Goal: Task Accomplishment & Management: Complete application form

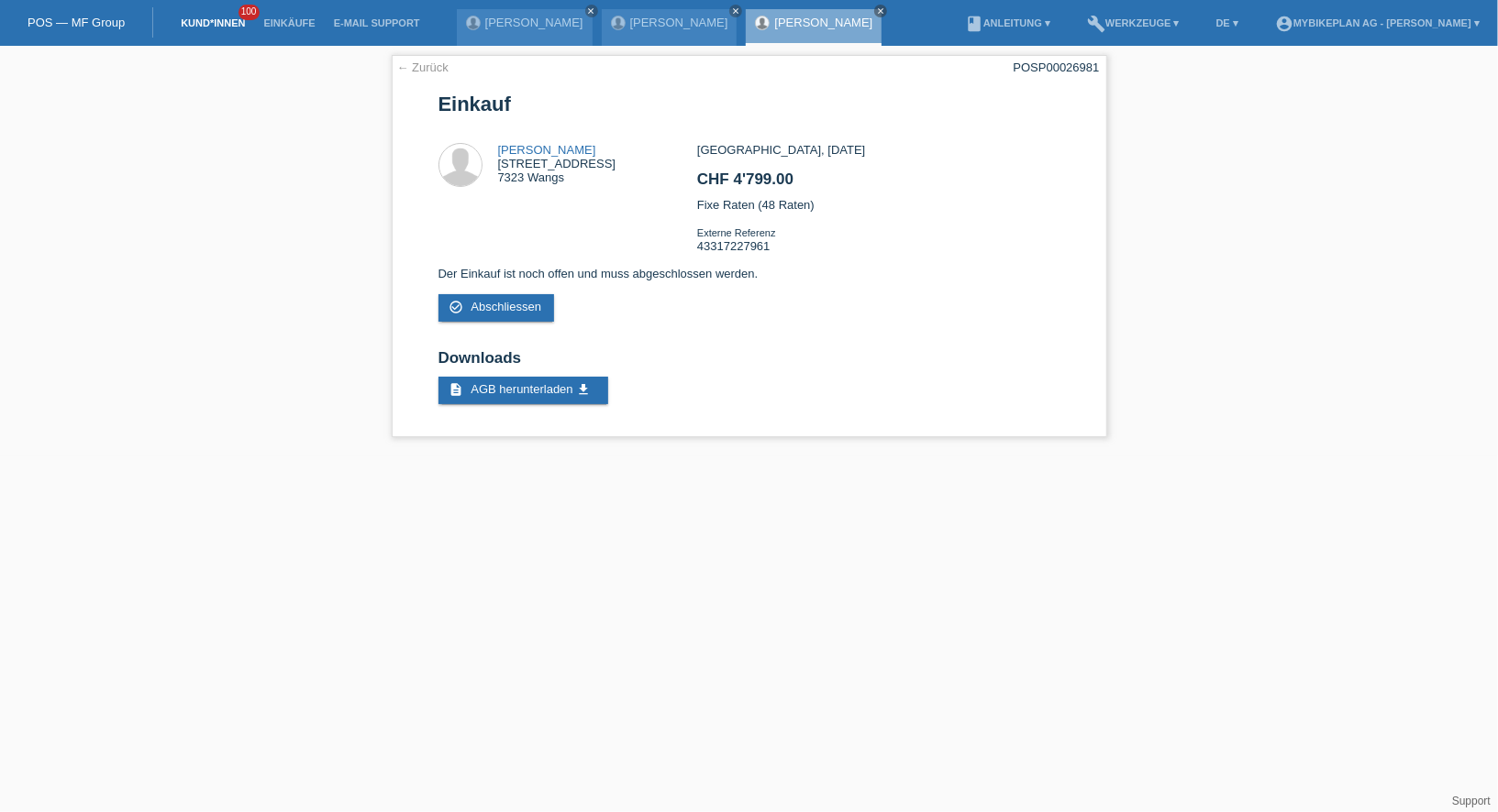
click at [220, 19] on link "Kund*innen" at bounding box center [212, 22] width 82 height 11
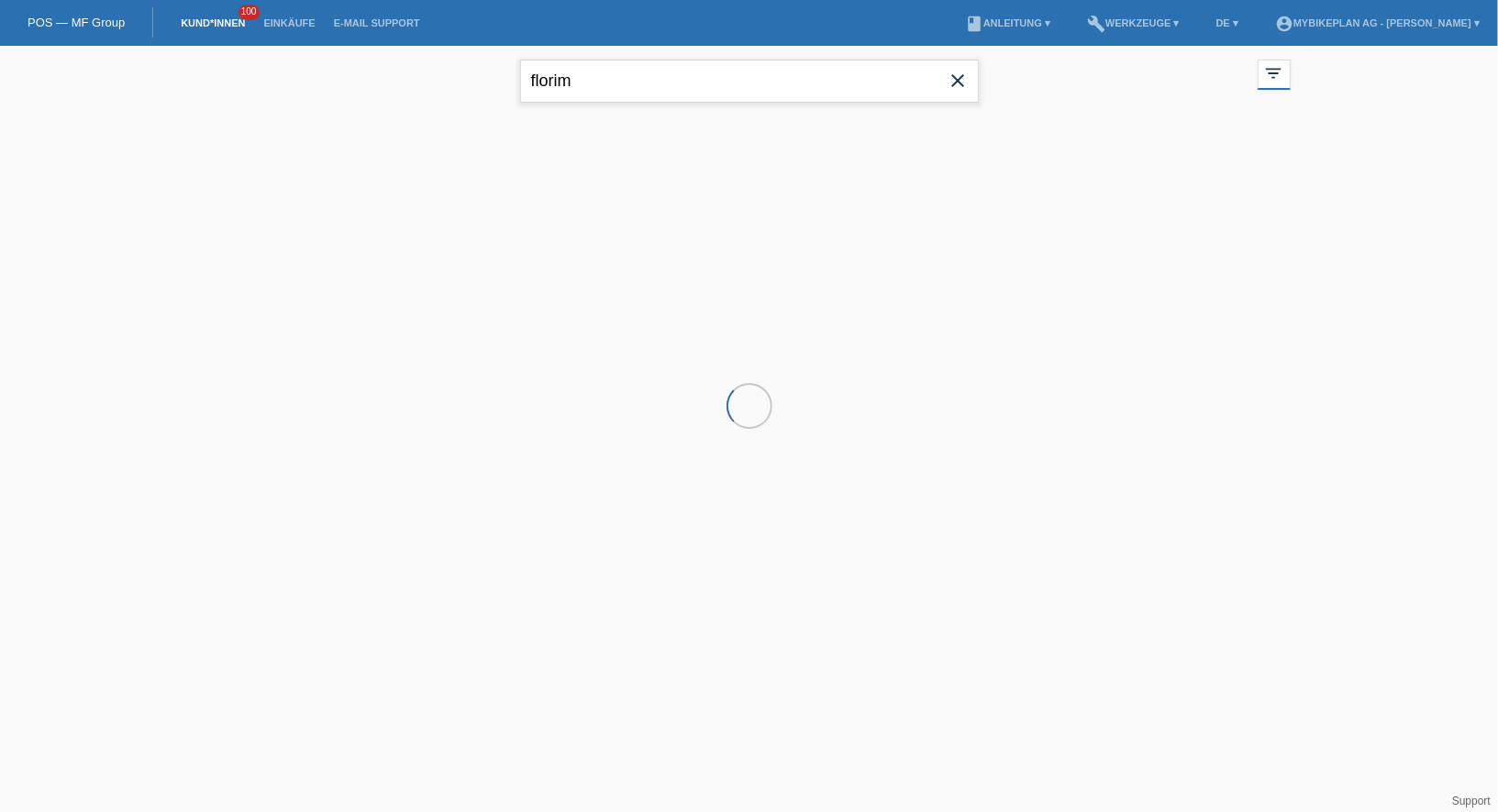
click at [634, 79] on input "florim" at bounding box center [749, 81] width 458 height 44
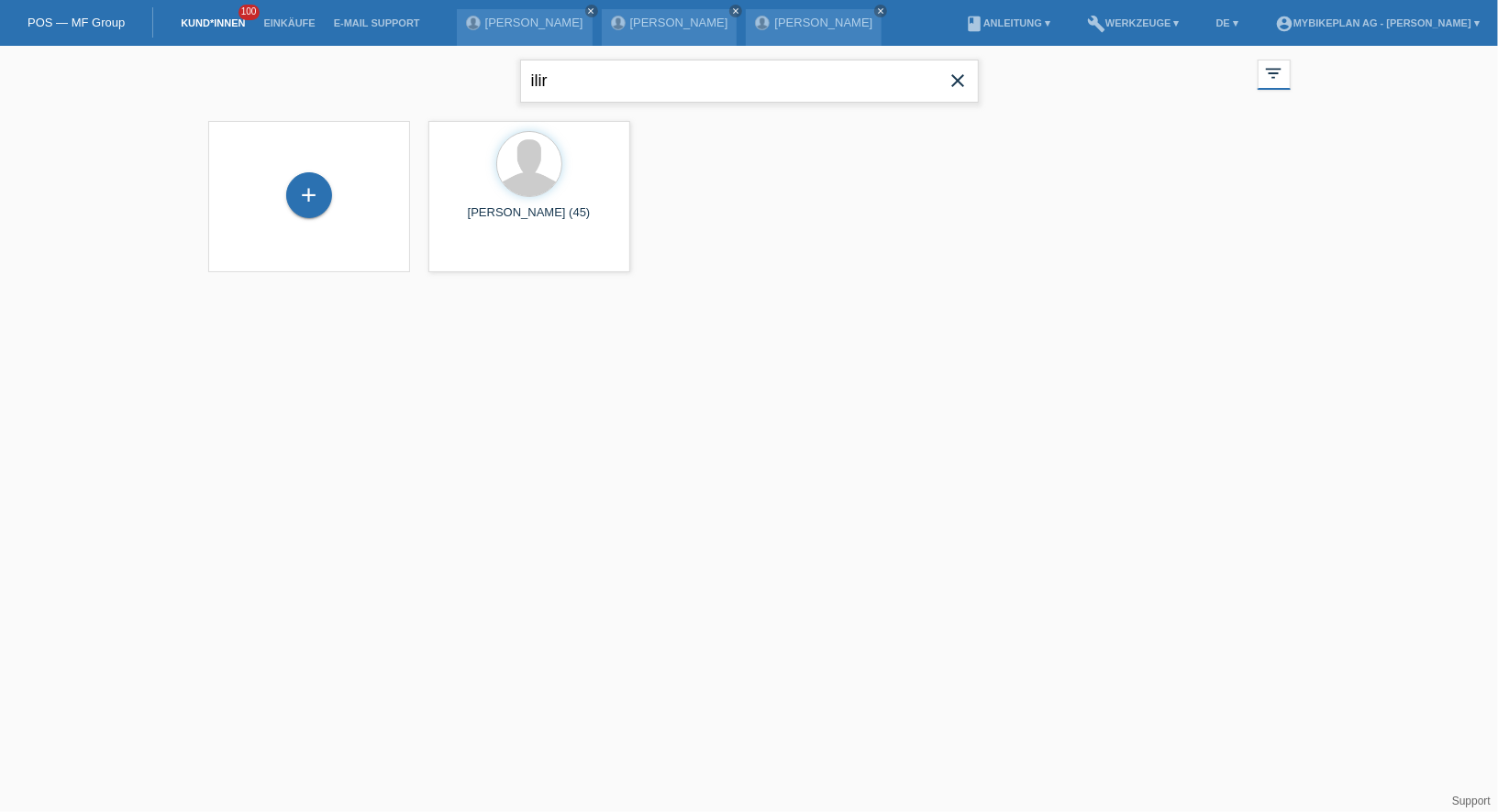
type input "ilir"
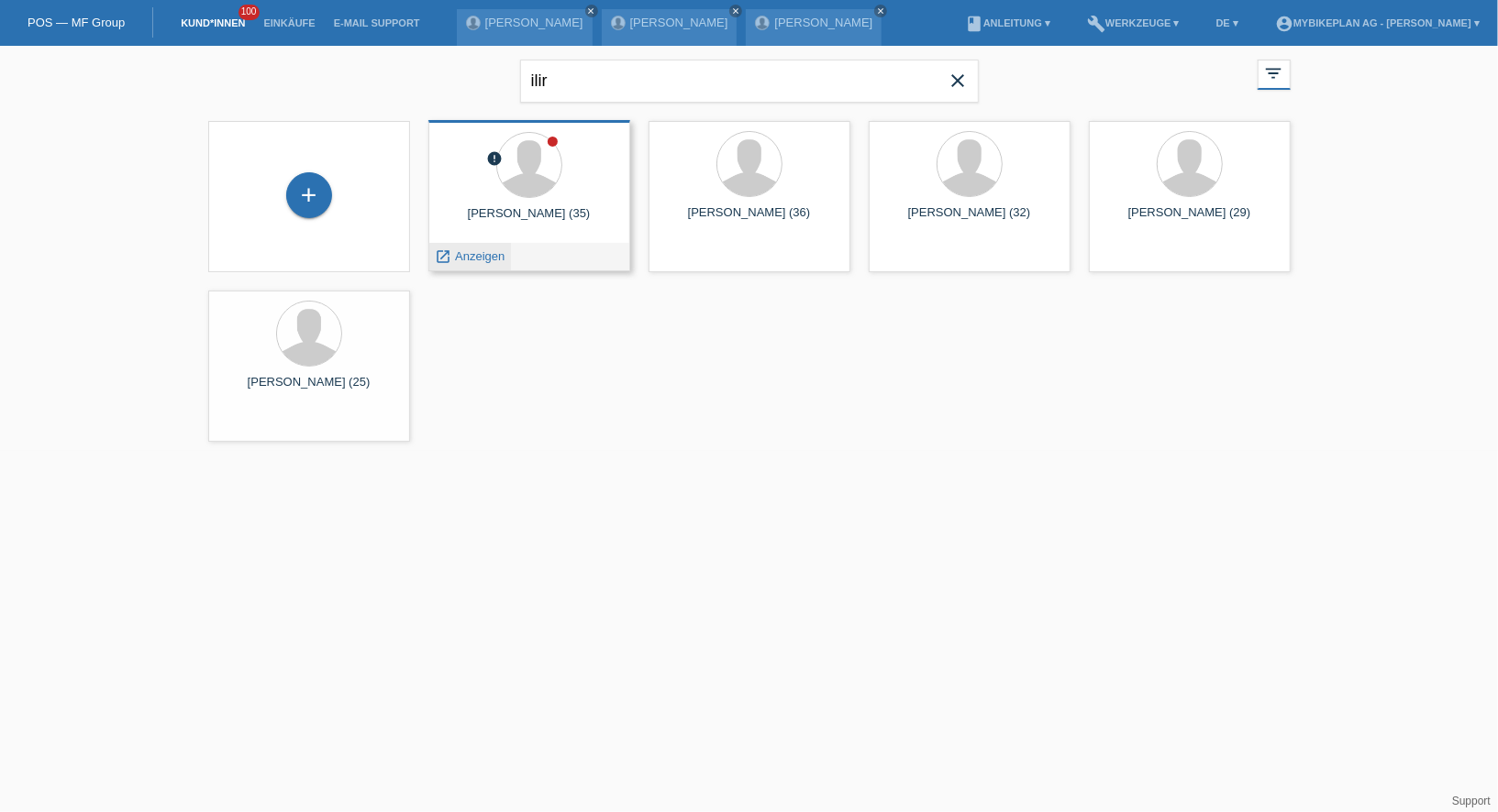
click at [446, 260] on icon "launch" at bounding box center [443, 256] width 16 height 16
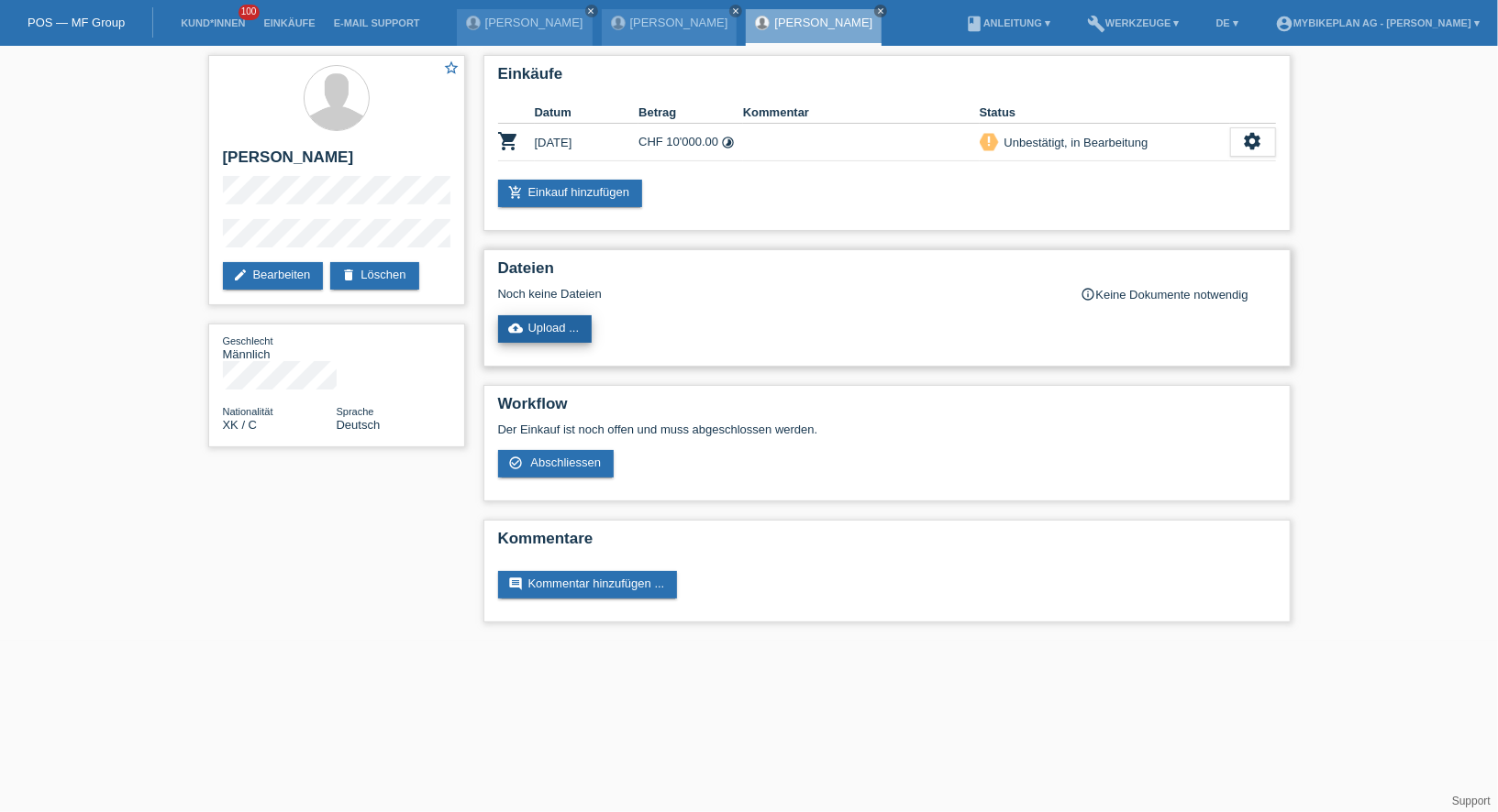
click at [538, 324] on link "cloud_upload Upload ..." at bounding box center [545, 329] width 95 height 27
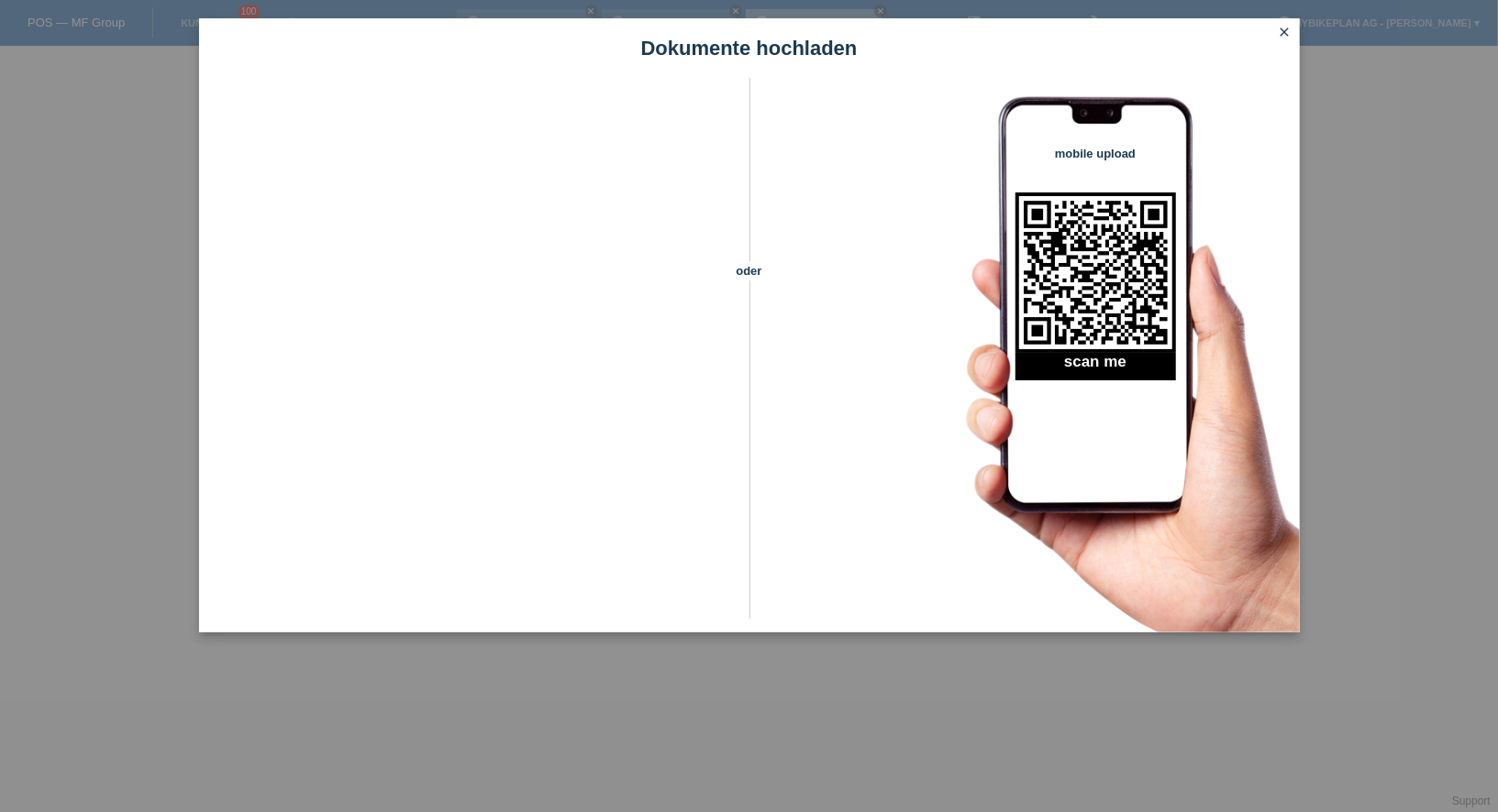
click at [1285, 35] on icon "close" at bounding box center [1284, 32] width 15 height 14
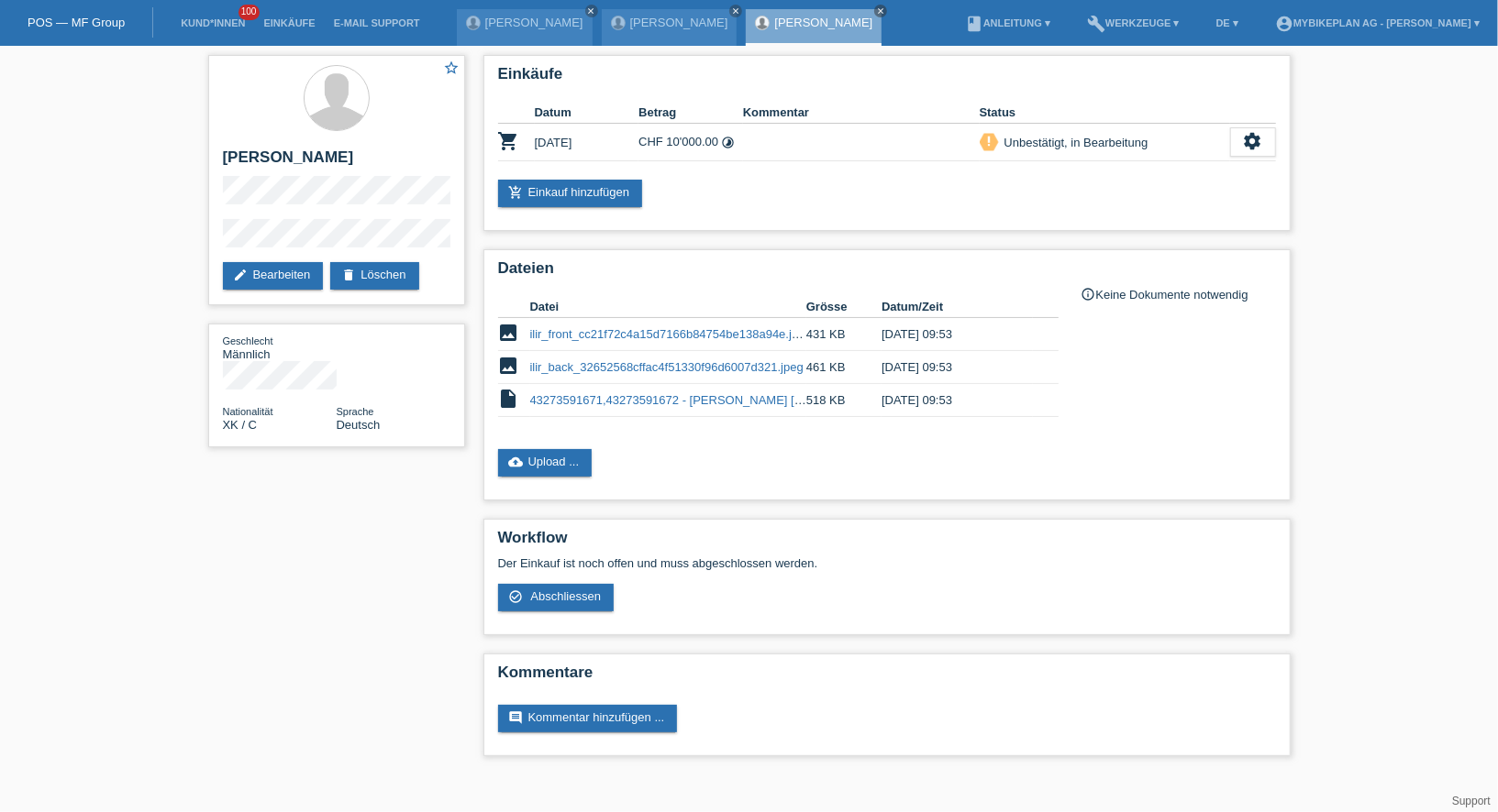
click at [199, 16] on li "Kund*innen 100" at bounding box center [212, 23] width 82 height 46
click at [203, 27] on link "Kund*innen" at bounding box center [212, 22] width 82 height 11
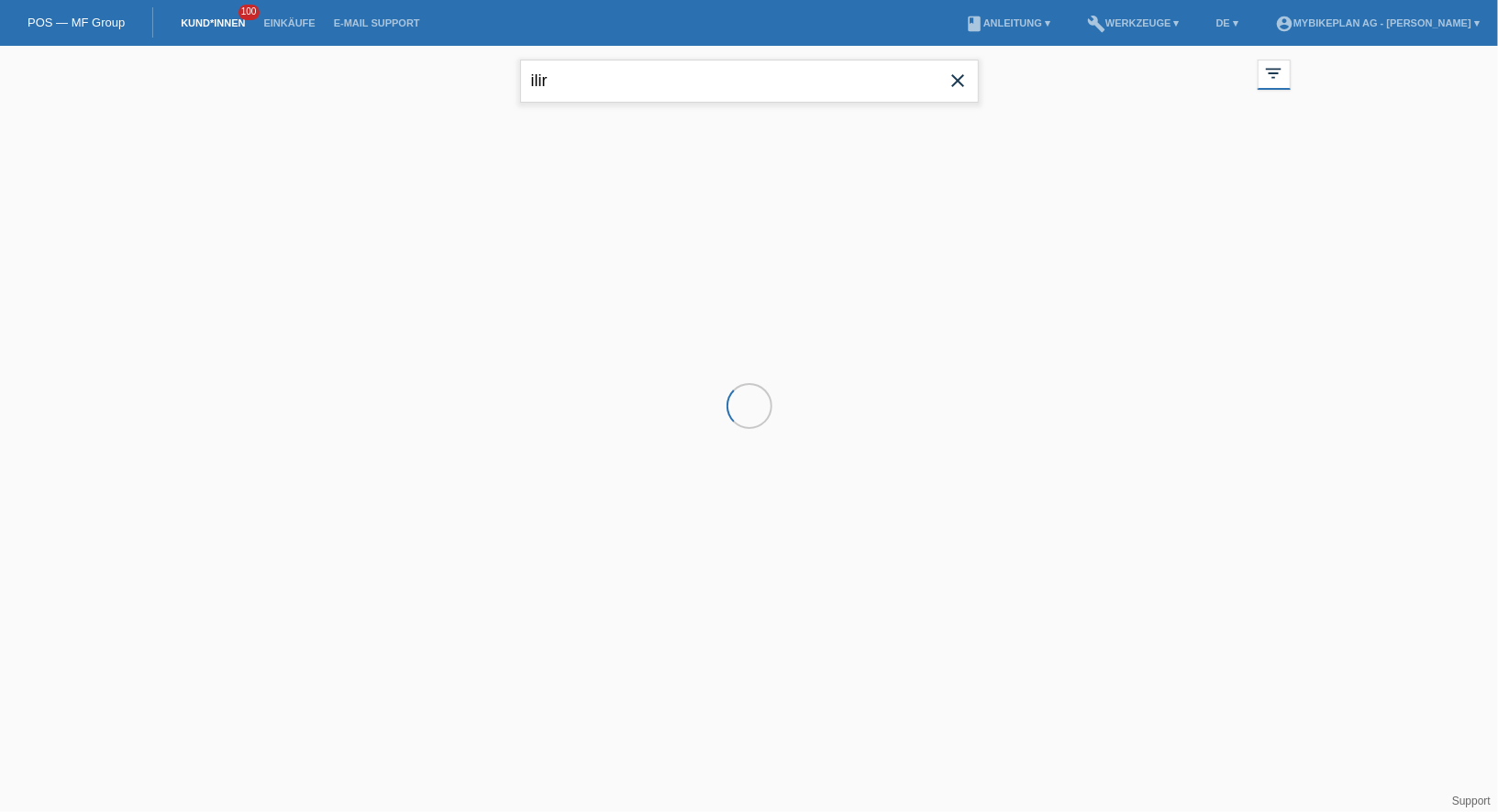
click at [675, 99] on input "ilir" at bounding box center [749, 81] width 458 height 44
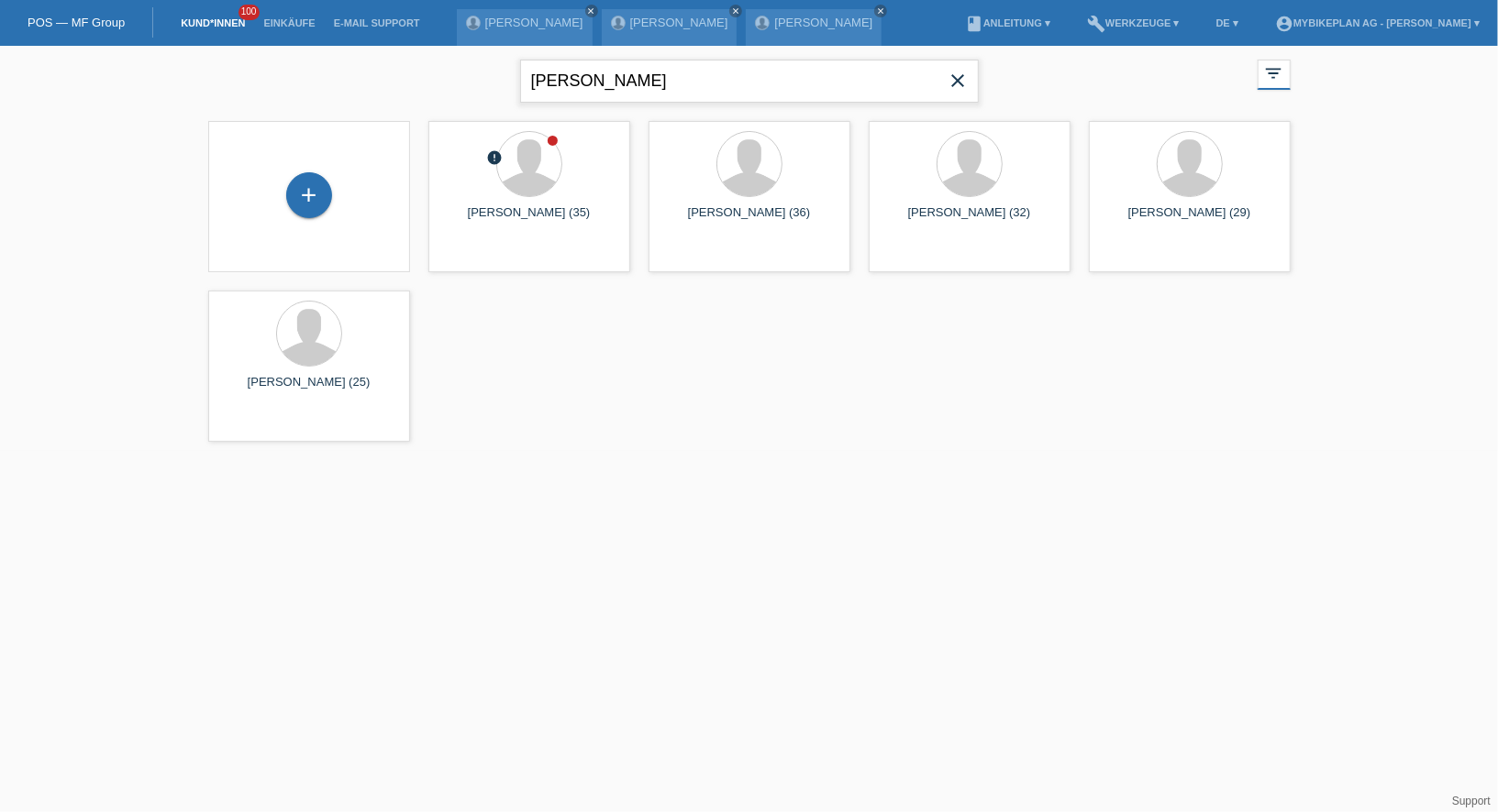
type input "fausto"
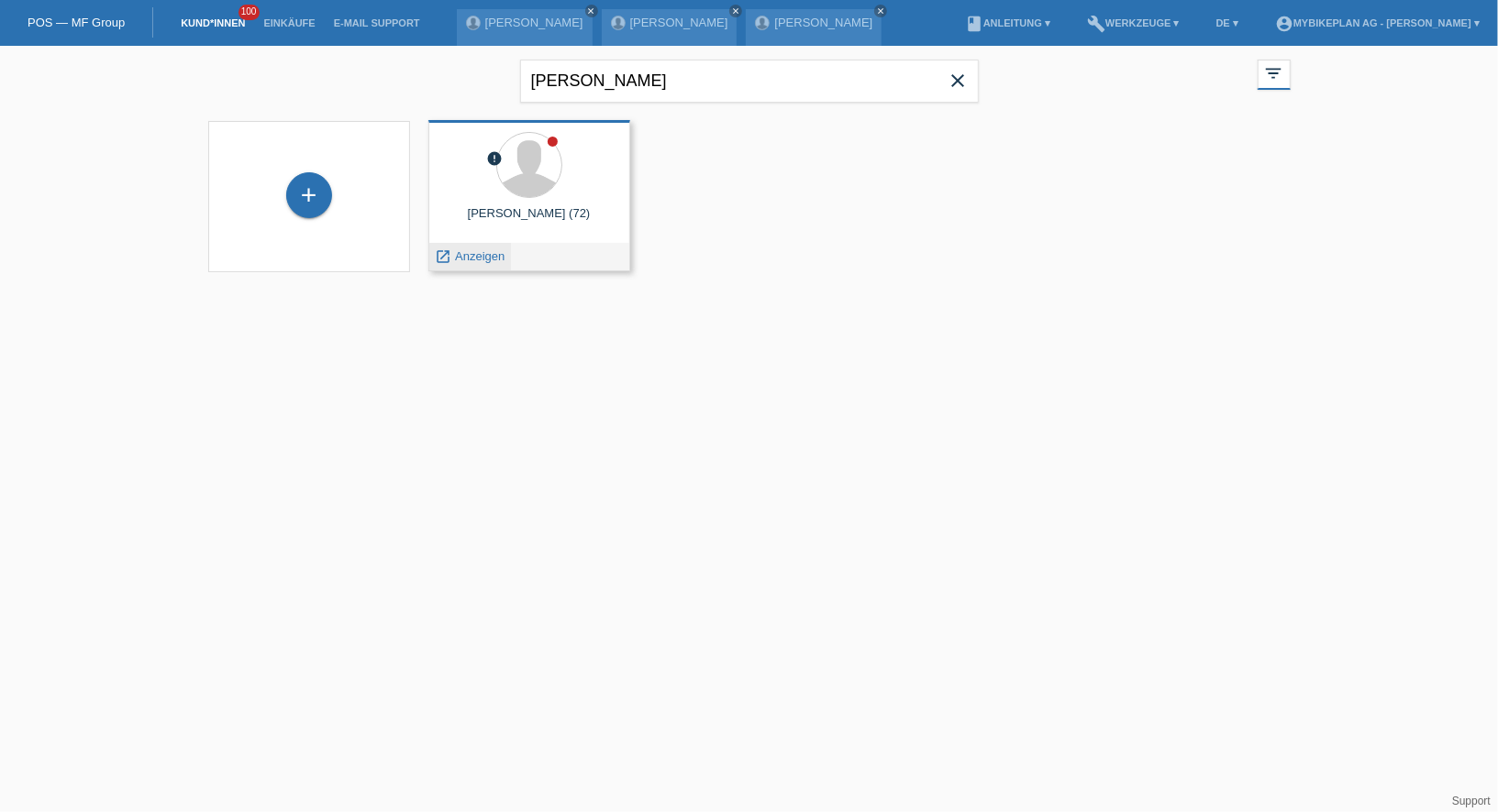
click at [477, 252] on span "Anzeigen" at bounding box center [479, 256] width 49 height 14
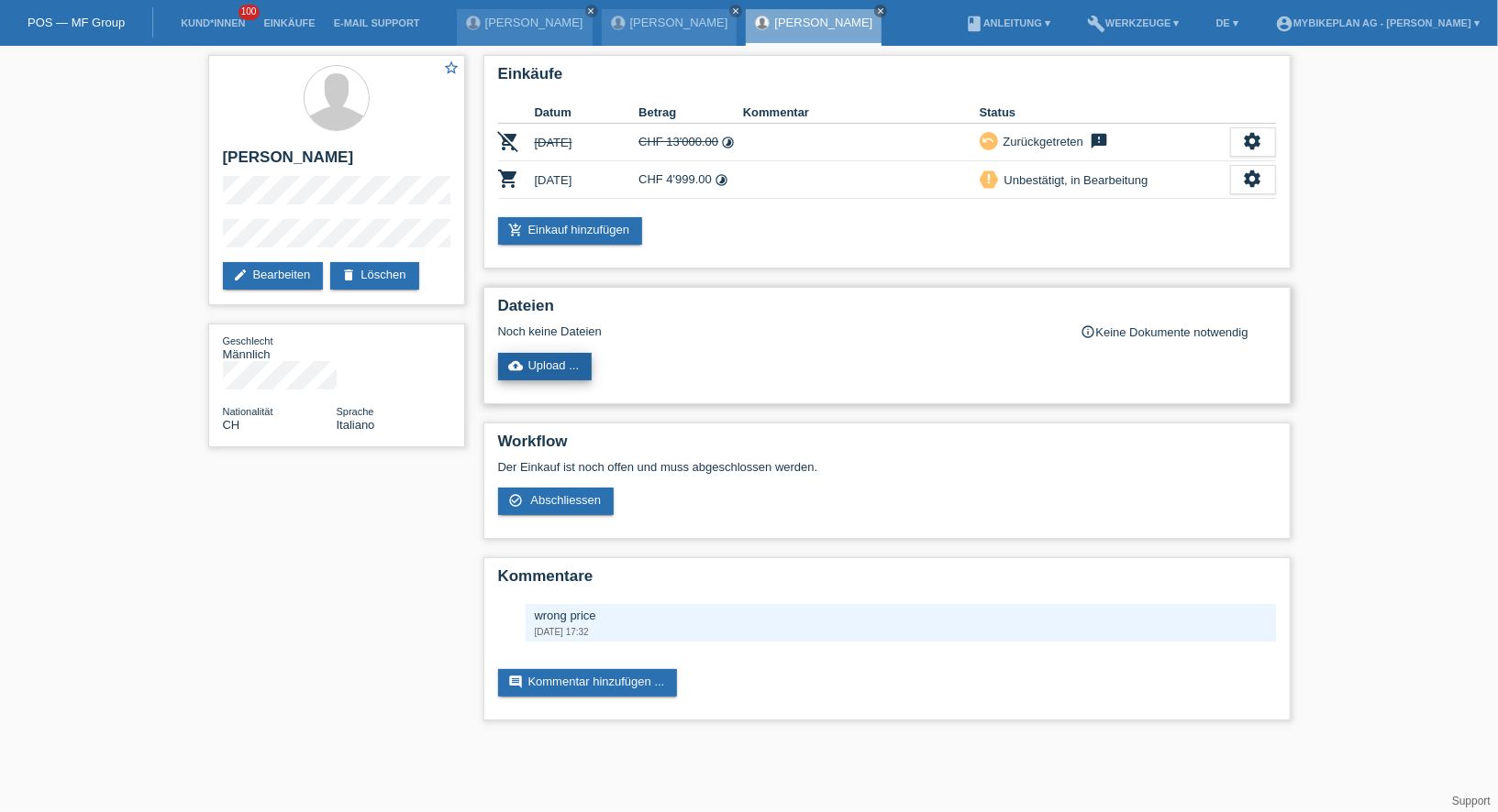
click at [548, 362] on link "cloud_upload Upload ..." at bounding box center [545, 366] width 95 height 27
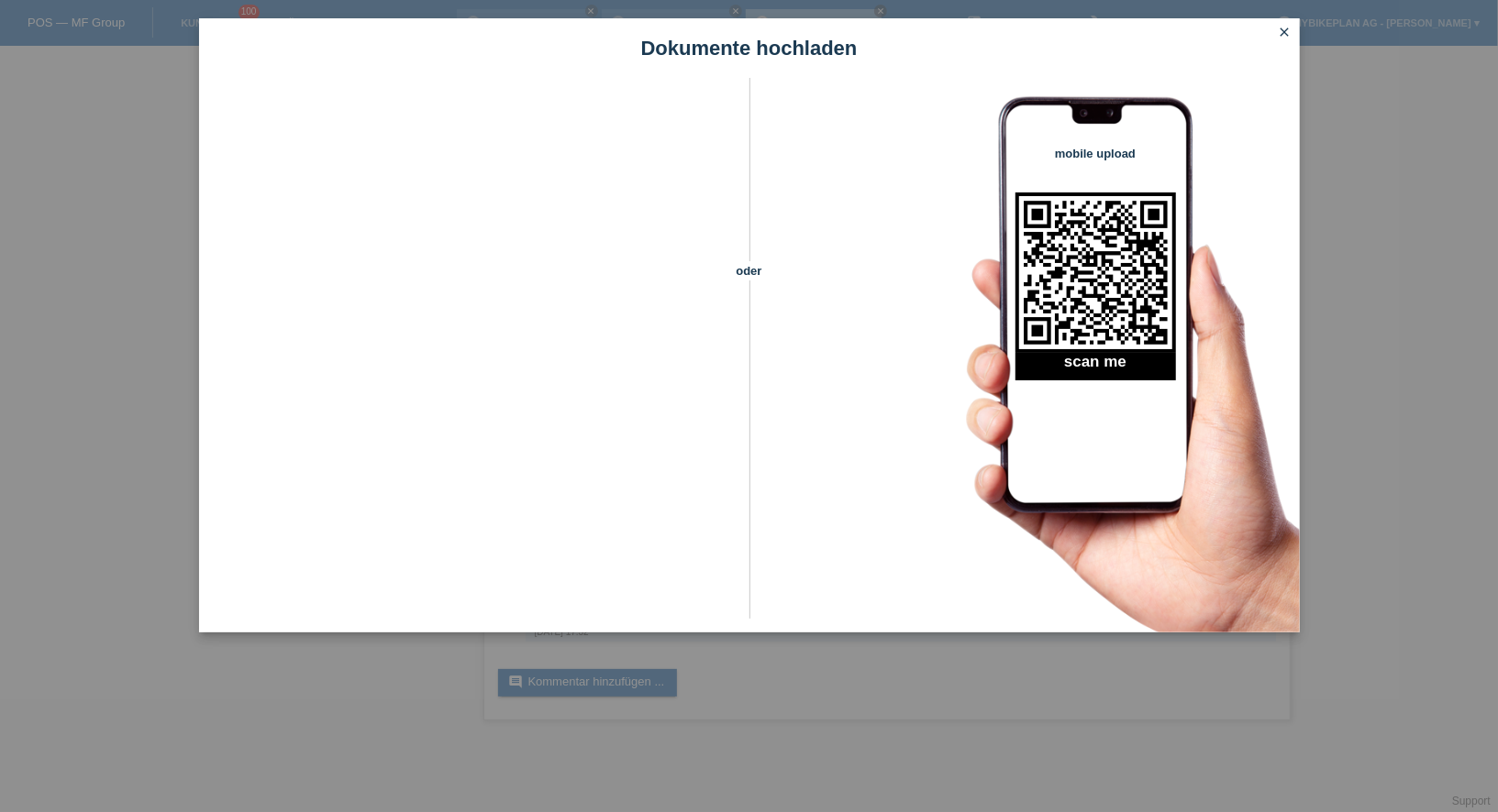
click at [1285, 31] on icon "close" at bounding box center [1284, 32] width 15 height 14
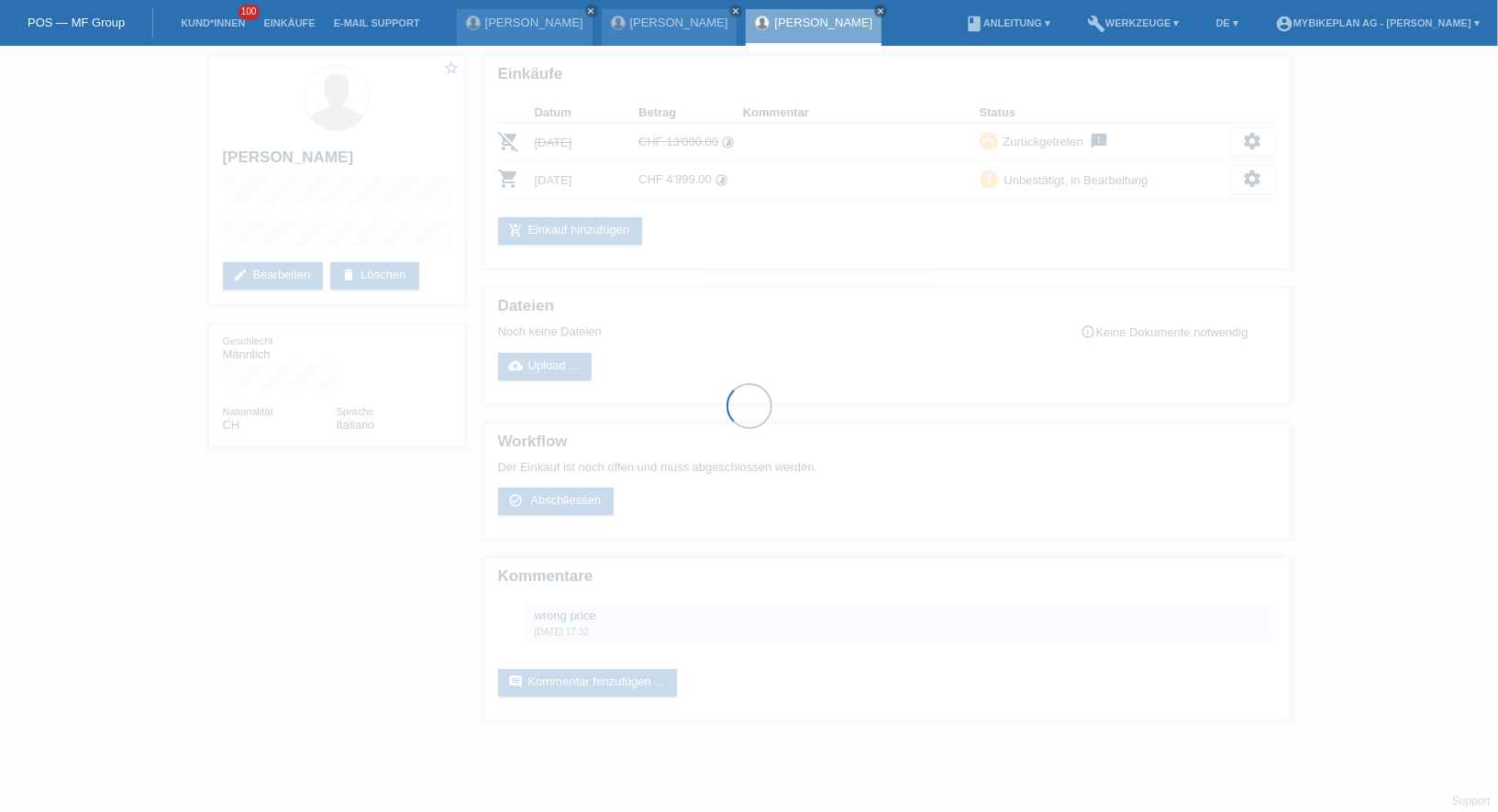
click at [268, 264] on div at bounding box center [749, 406] width 1498 height 812
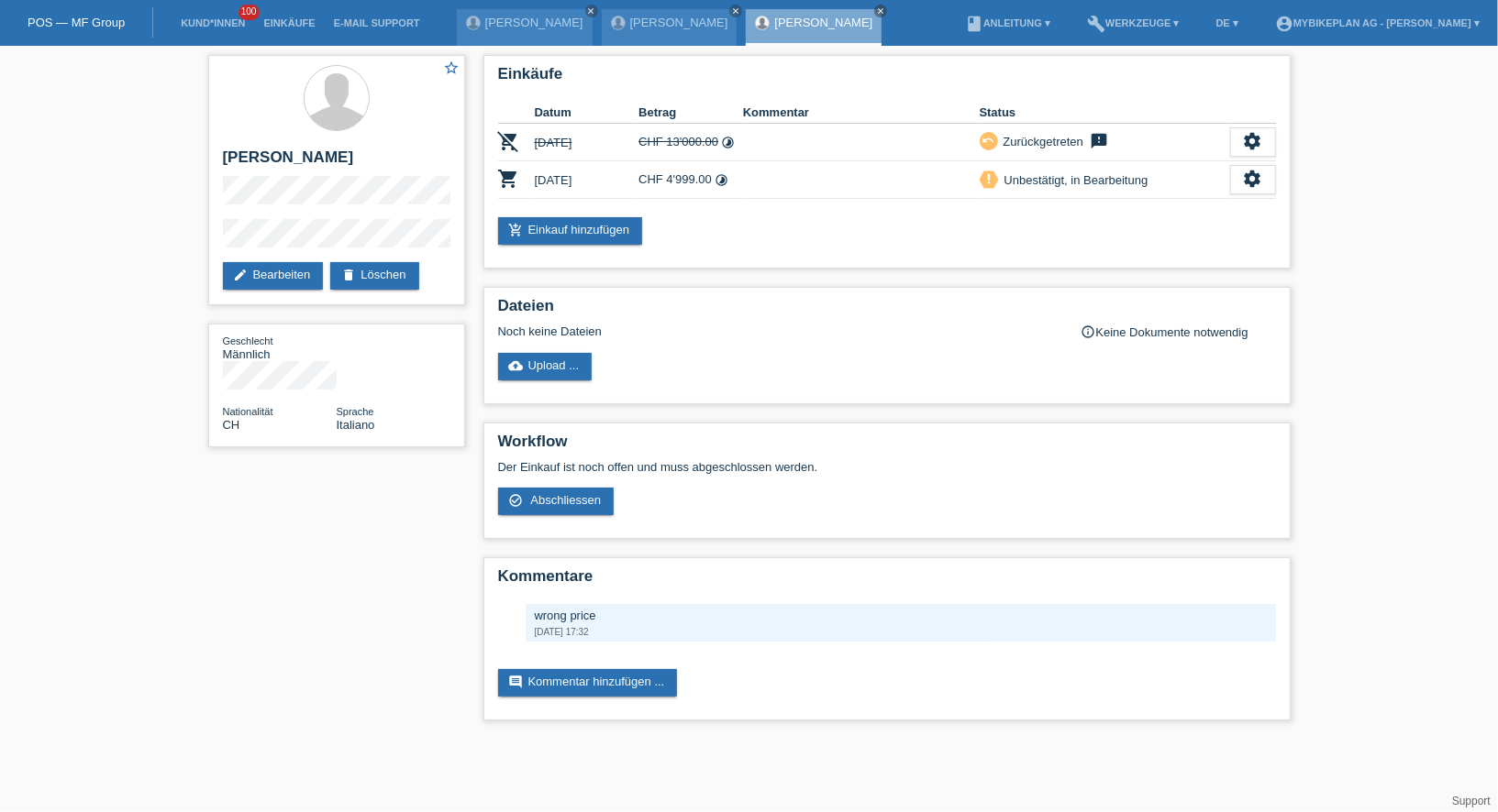
click at [268, 264] on link "edit Bearbeiten" at bounding box center [273, 276] width 101 height 27
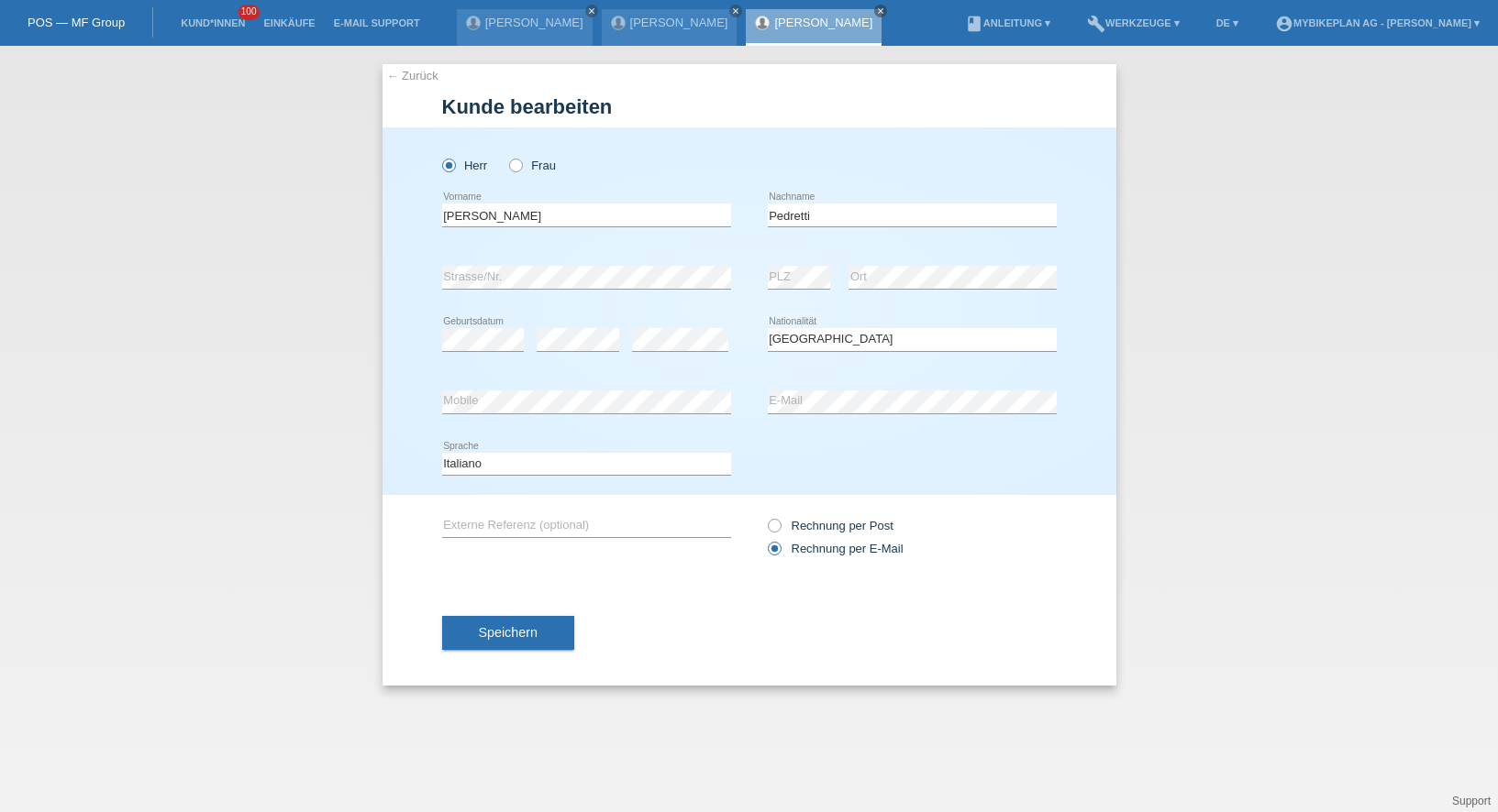
select select "CH"
click at [617, 201] on div "Fausto error Vorname" at bounding box center [586, 216] width 289 height 62
click at [613, 211] on input "Fausto" at bounding box center [586, 216] width 289 height 23
type input "Fausto Angelo Luigi"
click at [511, 625] on span "Speichern" at bounding box center [508, 632] width 59 height 14
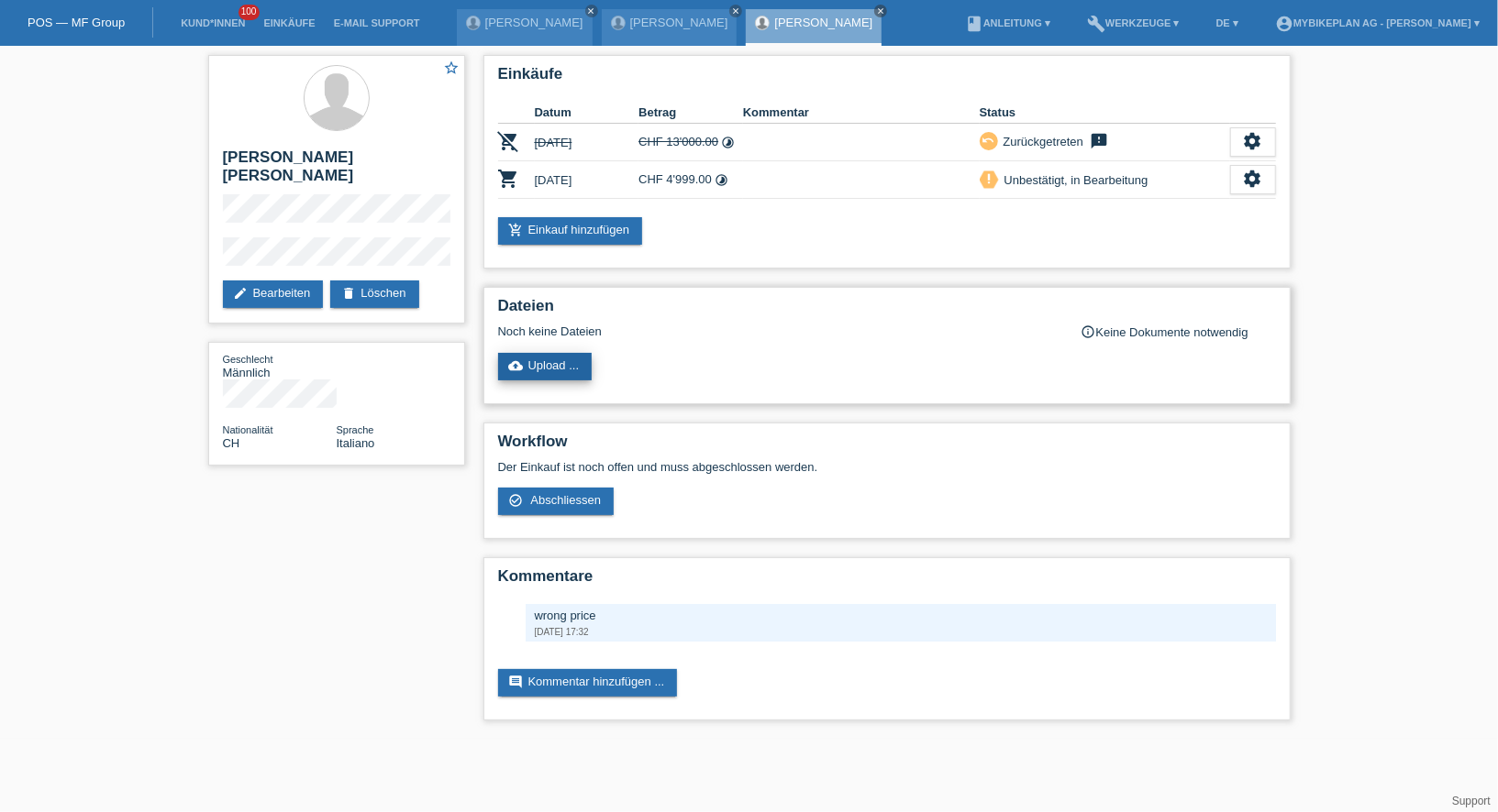
click at [547, 364] on link "cloud_upload Upload ..." at bounding box center [545, 366] width 95 height 27
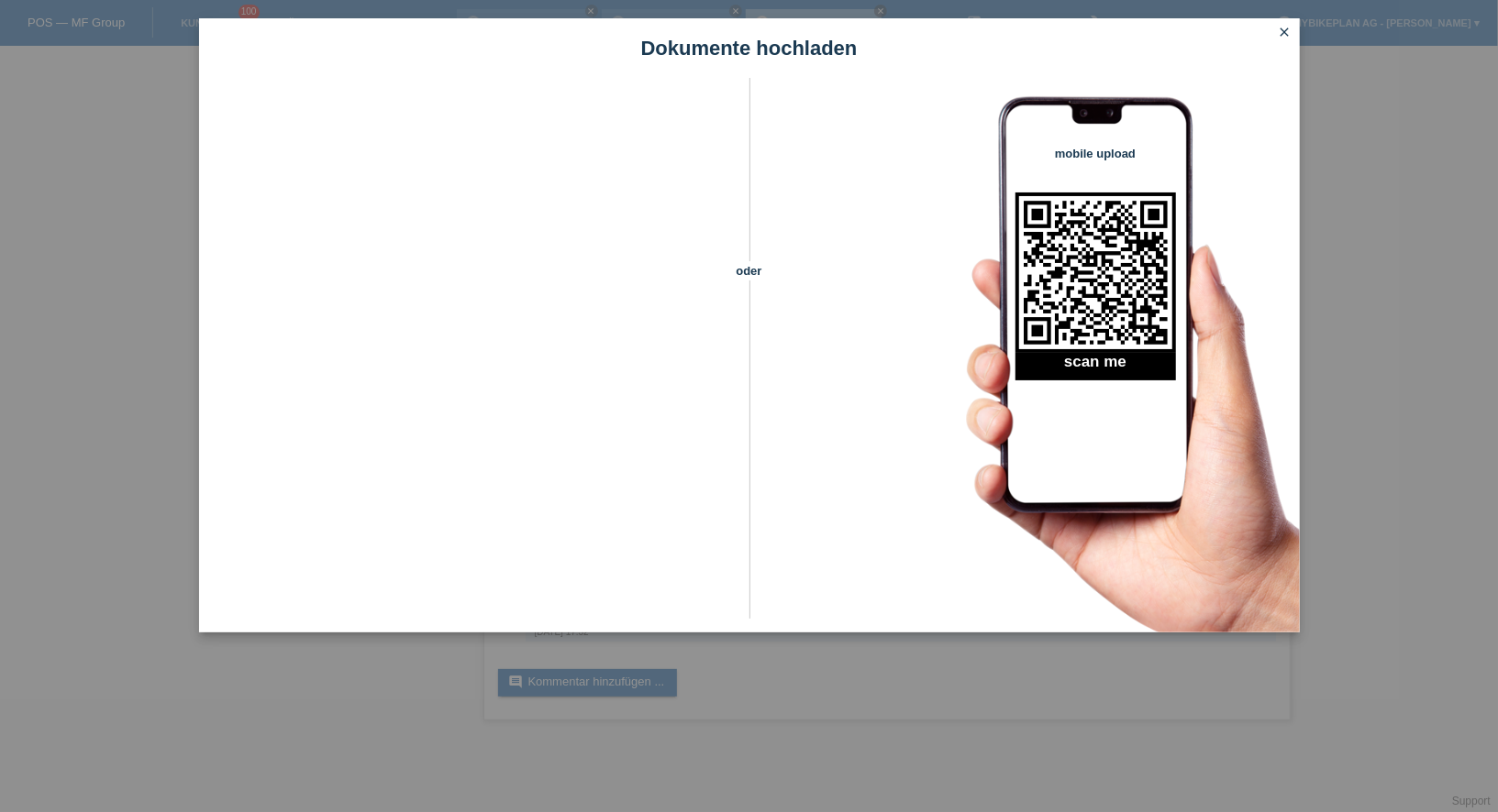
click at [1288, 35] on icon "close" at bounding box center [1284, 32] width 15 height 14
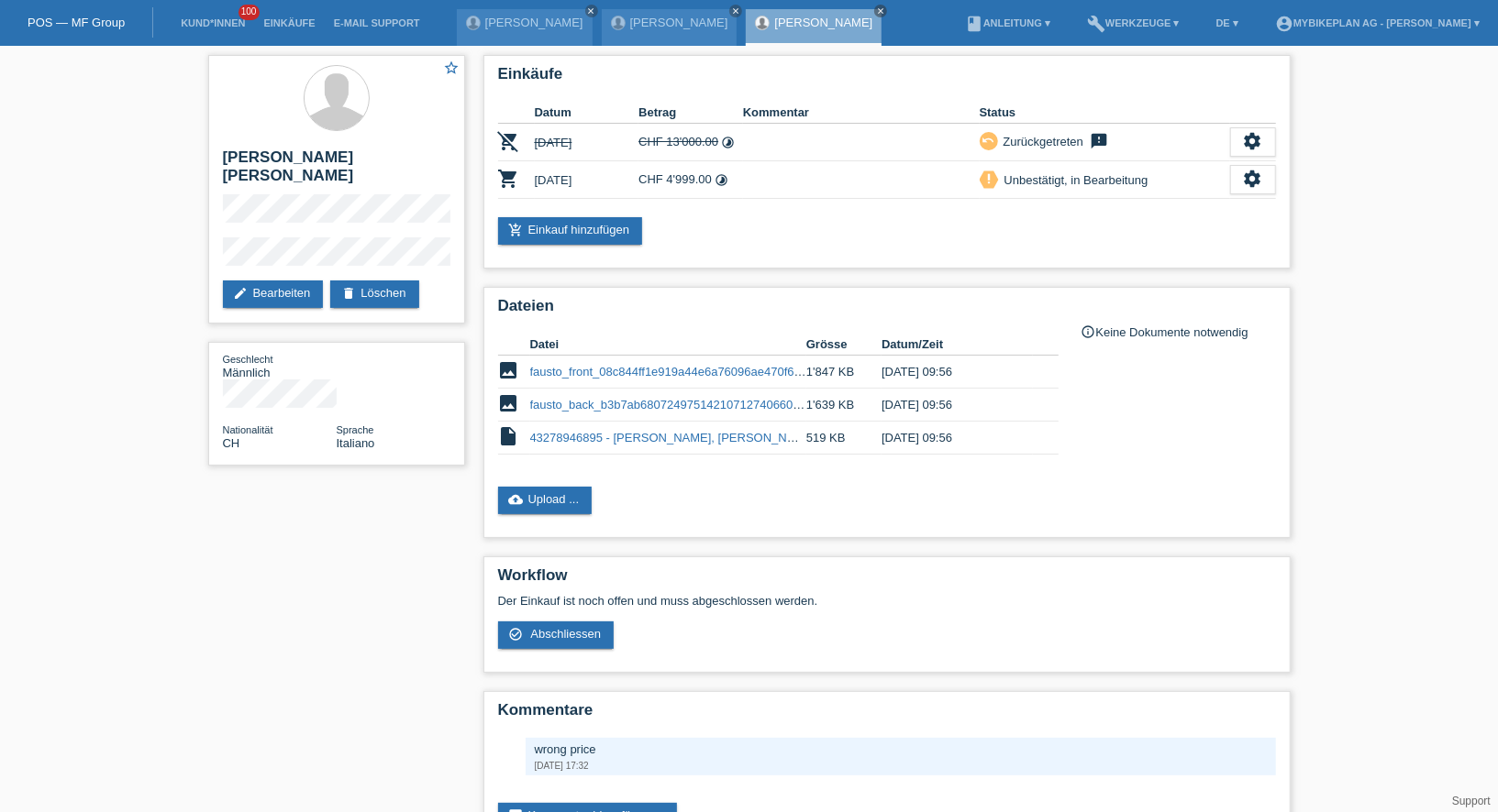
click at [191, 34] on li "Kund*innen 100" at bounding box center [212, 23] width 82 height 46
click at [208, 11] on li "Kund*innen 100" at bounding box center [212, 23] width 82 height 46
click at [212, 21] on link "Kund*innen" at bounding box center [212, 22] width 82 height 11
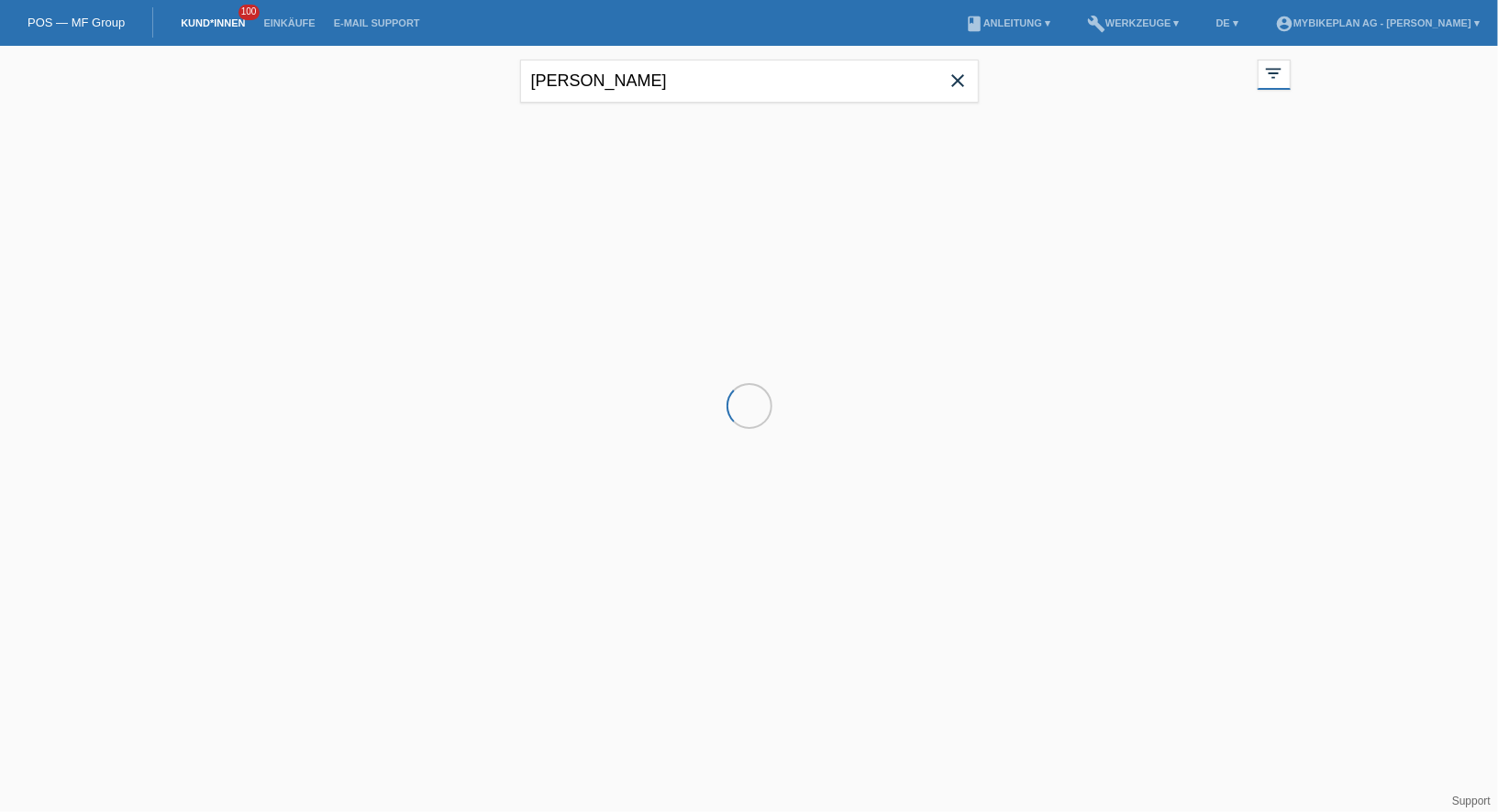
click at [968, 87] on span "close" at bounding box center [958, 82] width 37 height 27
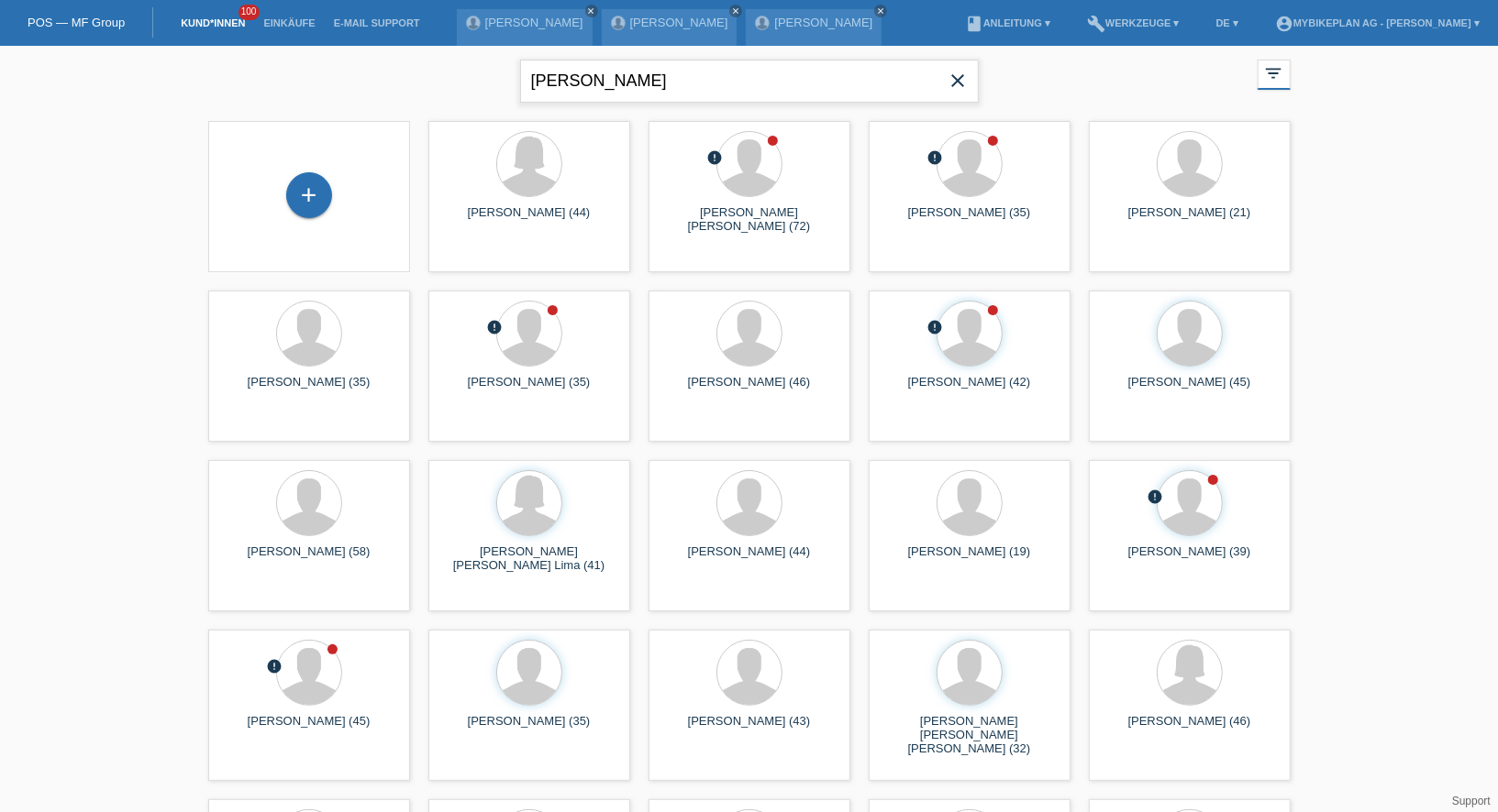
type input "domingos"
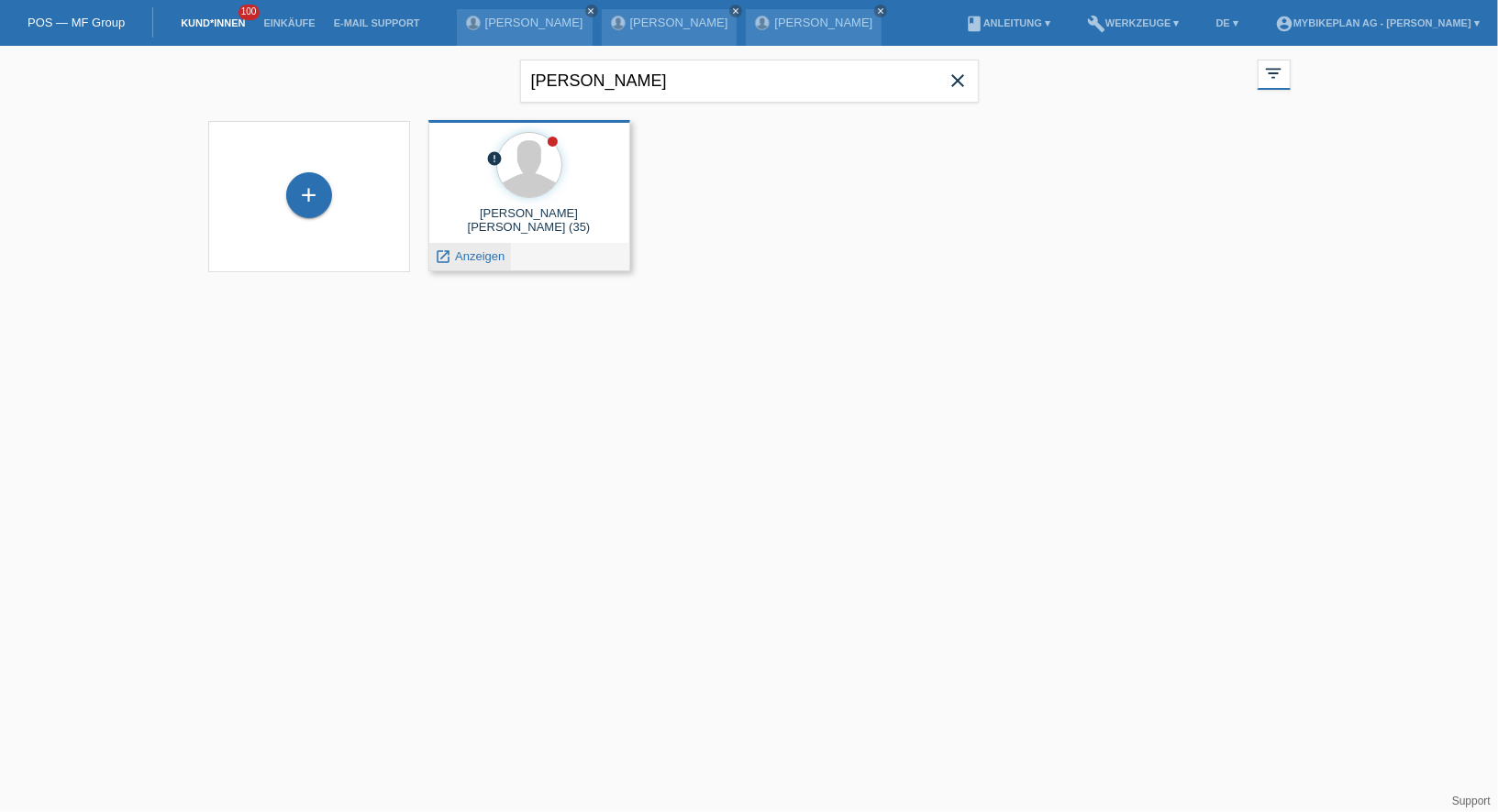
click at [477, 258] on span "Anzeigen" at bounding box center [479, 256] width 49 height 14
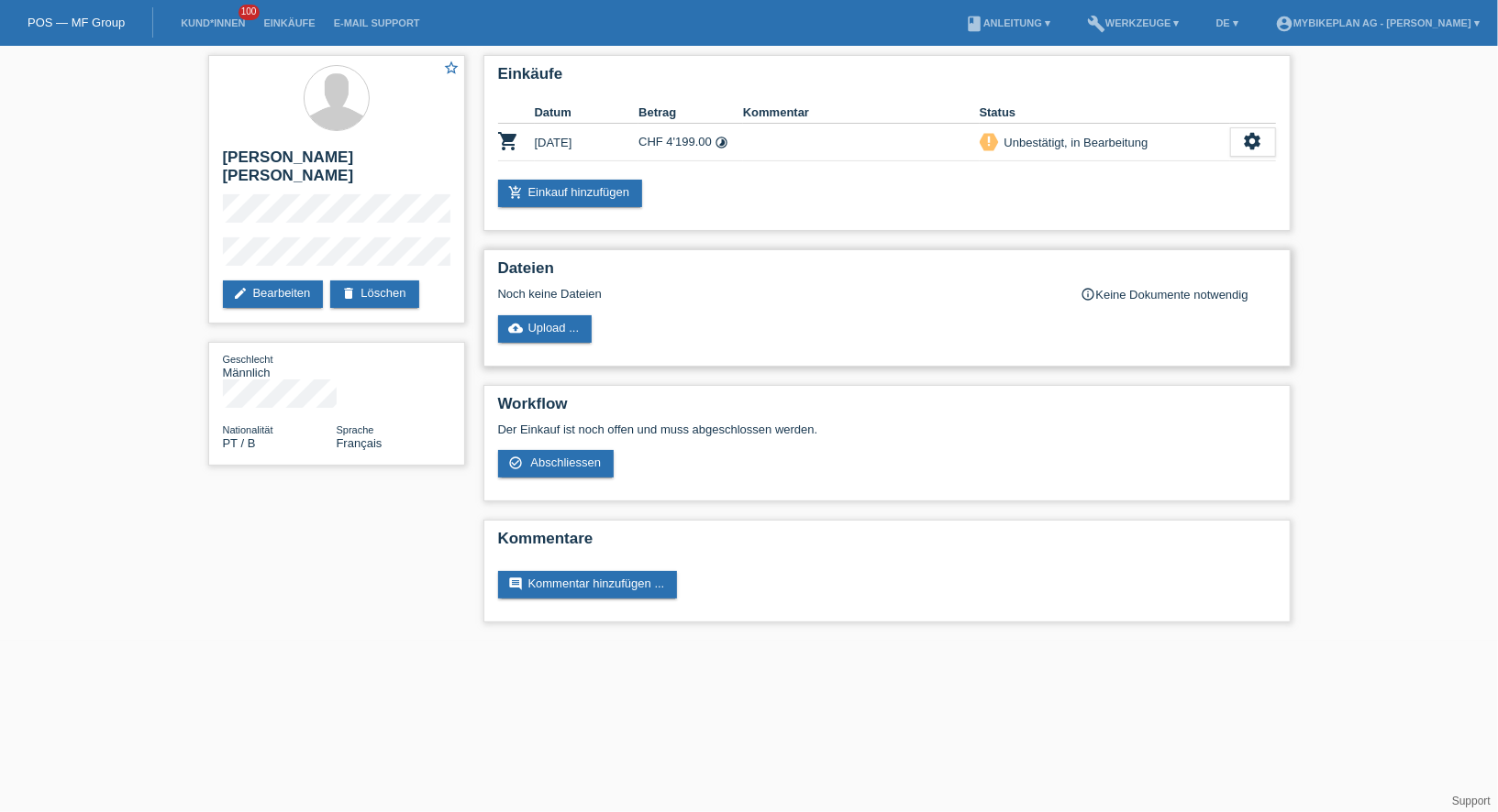
click at [590, 342] on div "Dateien Noch keine Dateien info_outline Keine Dokumente notwendig cloud_upload …" at bounding box center [887, 307] width 808 height 117
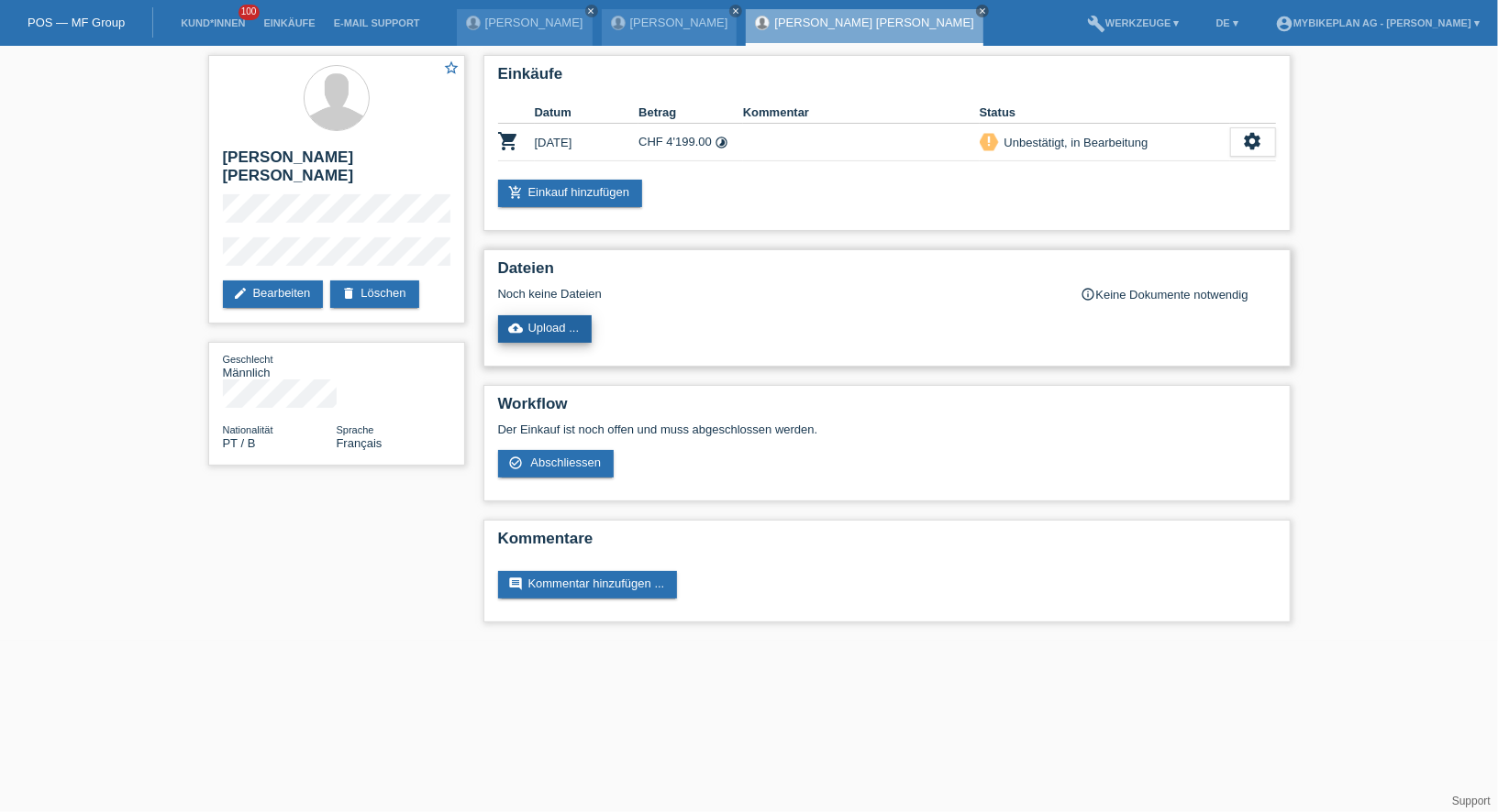
click at [570, 335] on link "cloud_upload Upload ..." at bounding box center [545, 329] width 95 height 27
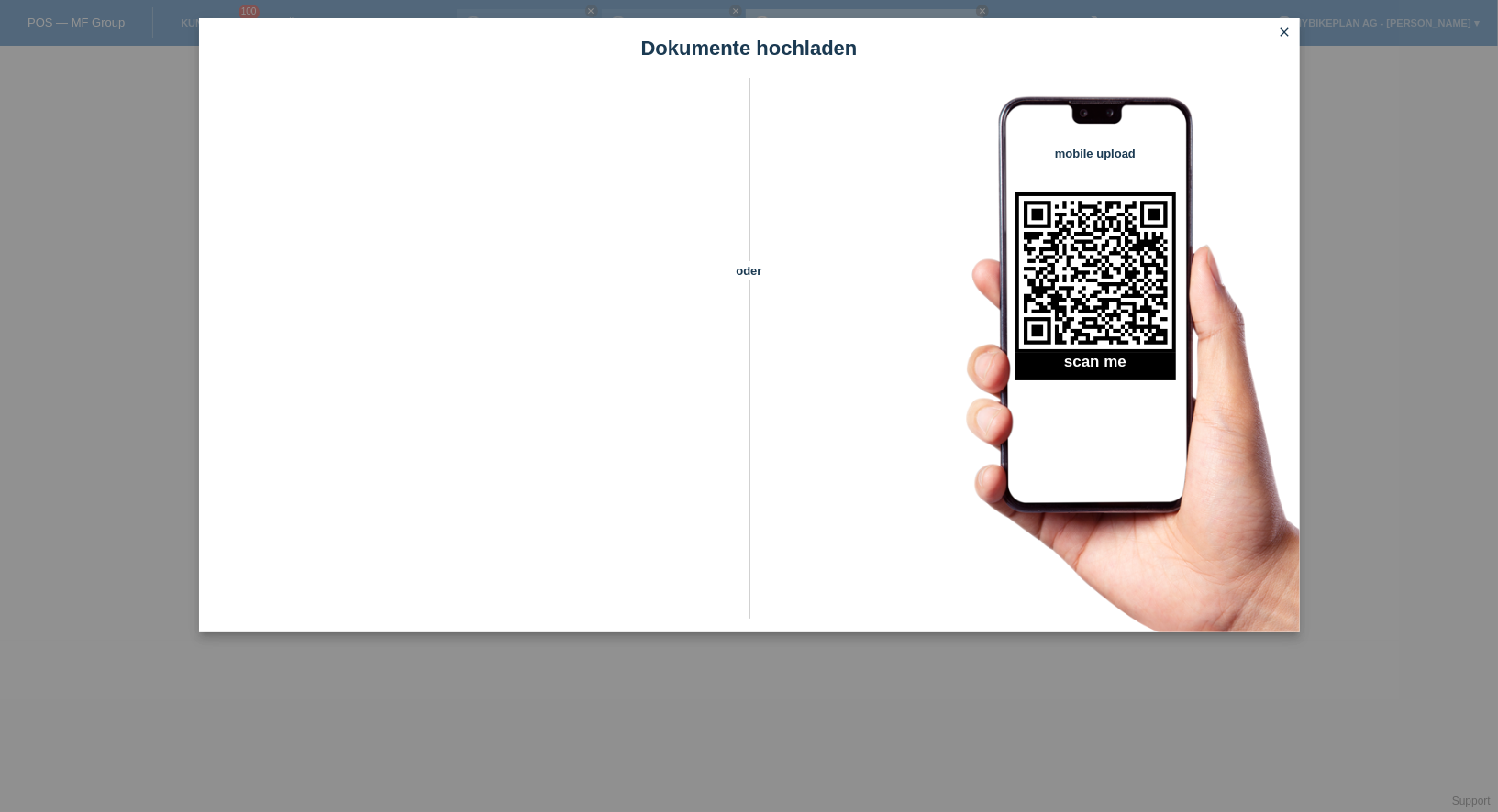
click at [1273, 34] on link "close" at bounding box center [1284, 34] width 24 height 21
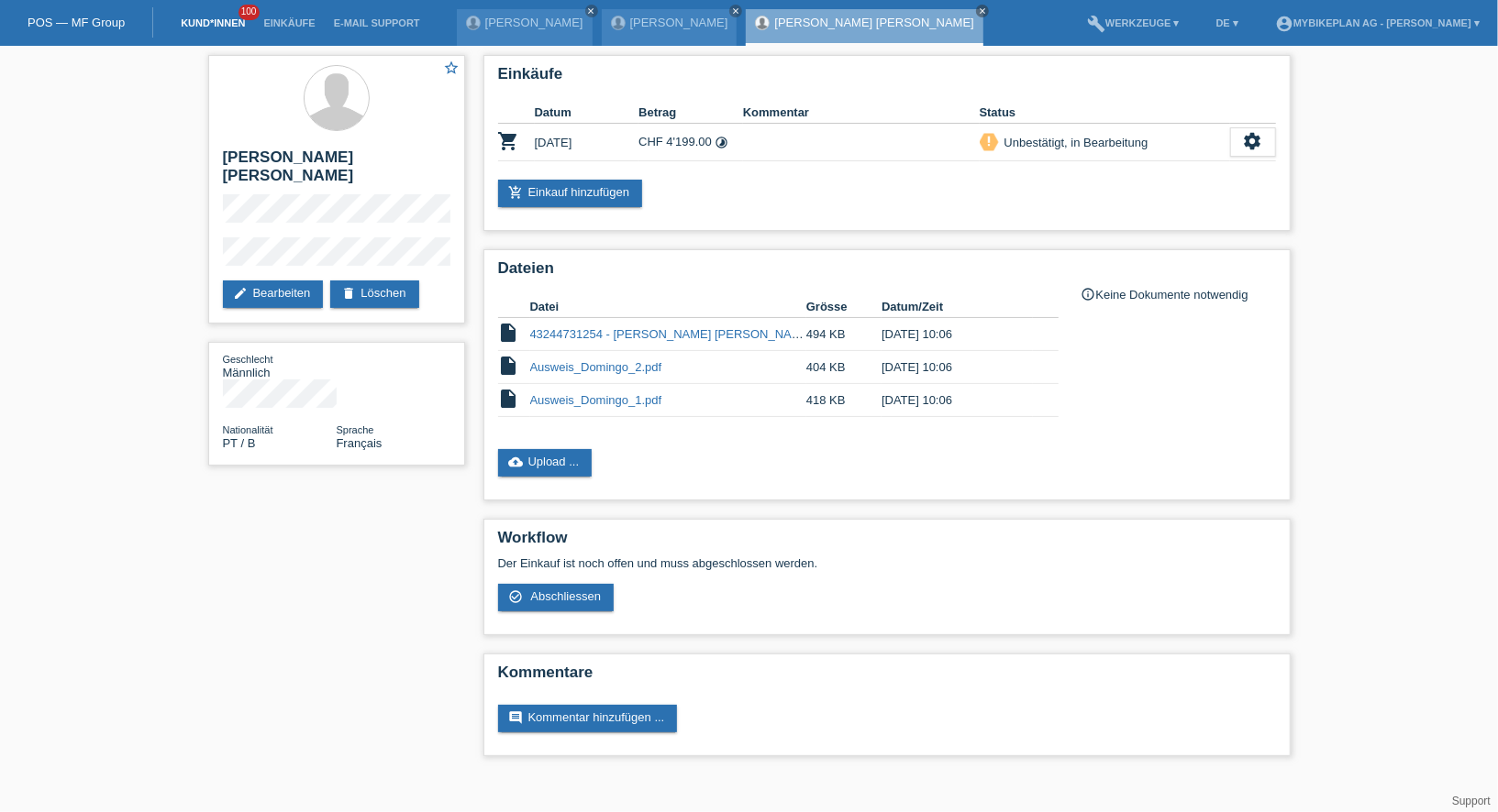
click at [215, 25] on link "Kund*innen" at bounding box center [212, 22] width 82 height 11
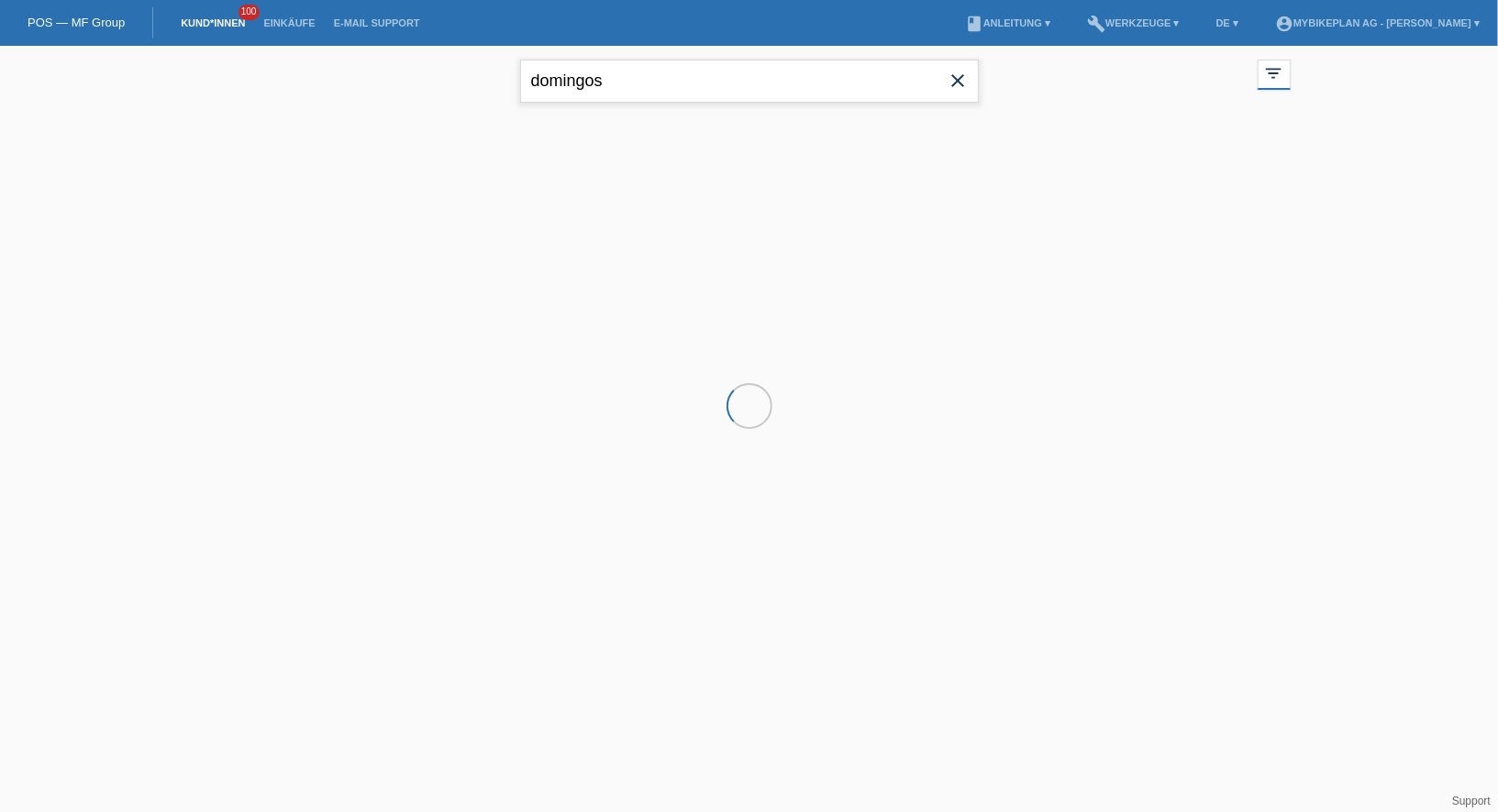
click at [553, 70] on input "domingos" at bounding box center [749, 81] width 458 height 44
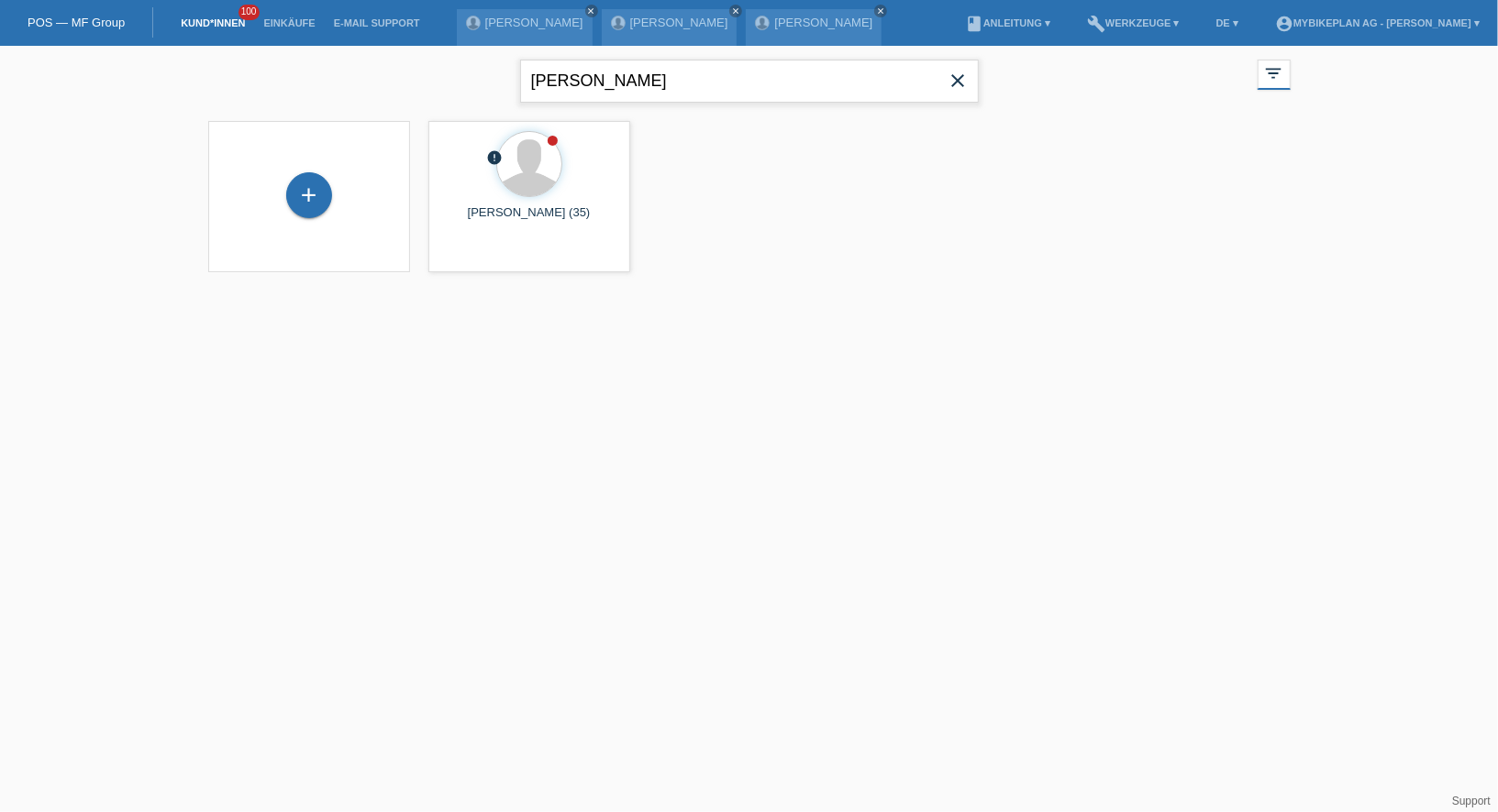
type input "ricardo"
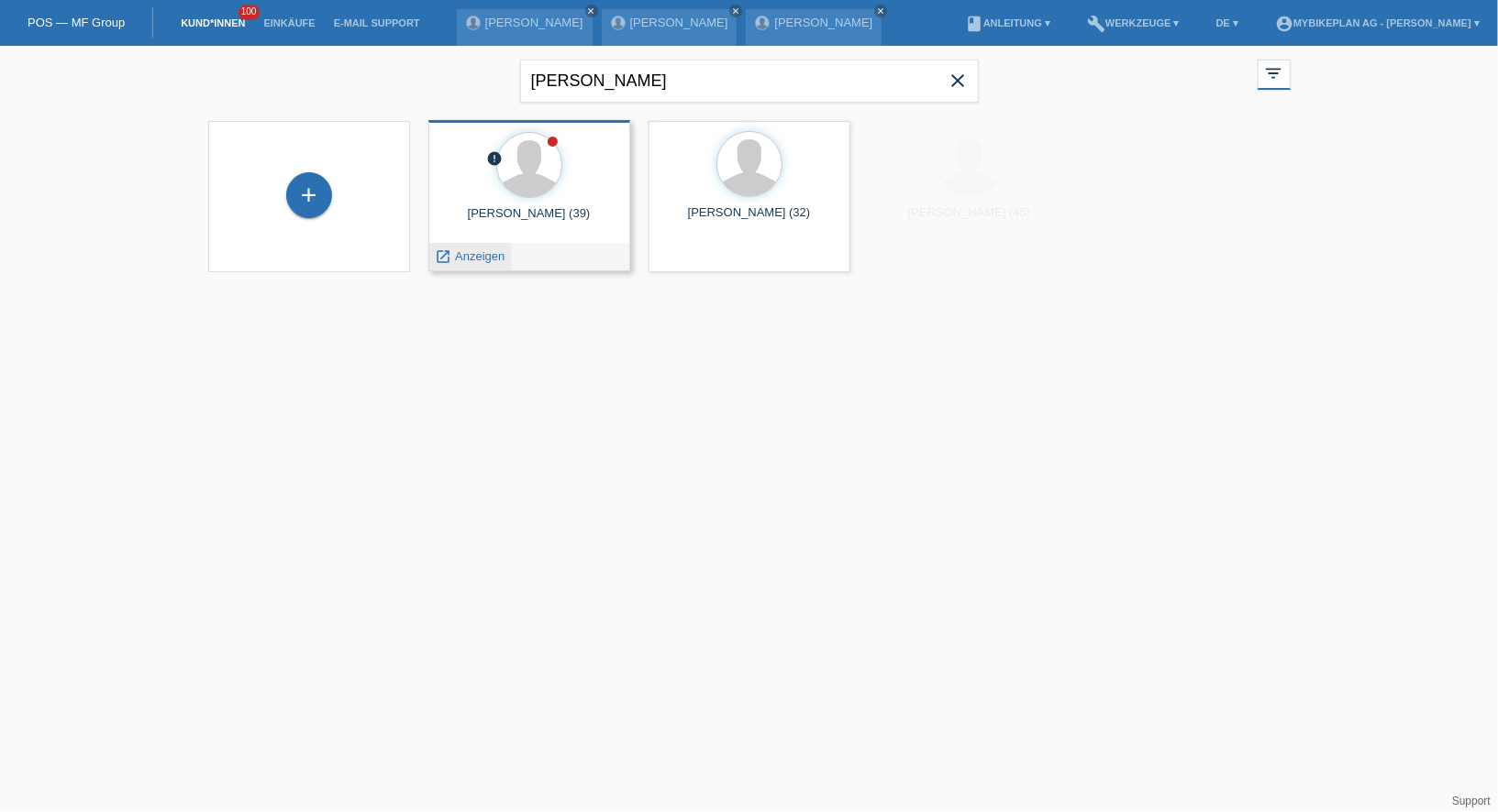
click at [476, 249] on link "launch Anzeigen" at bounding box center [470, 256] width 70 height 14
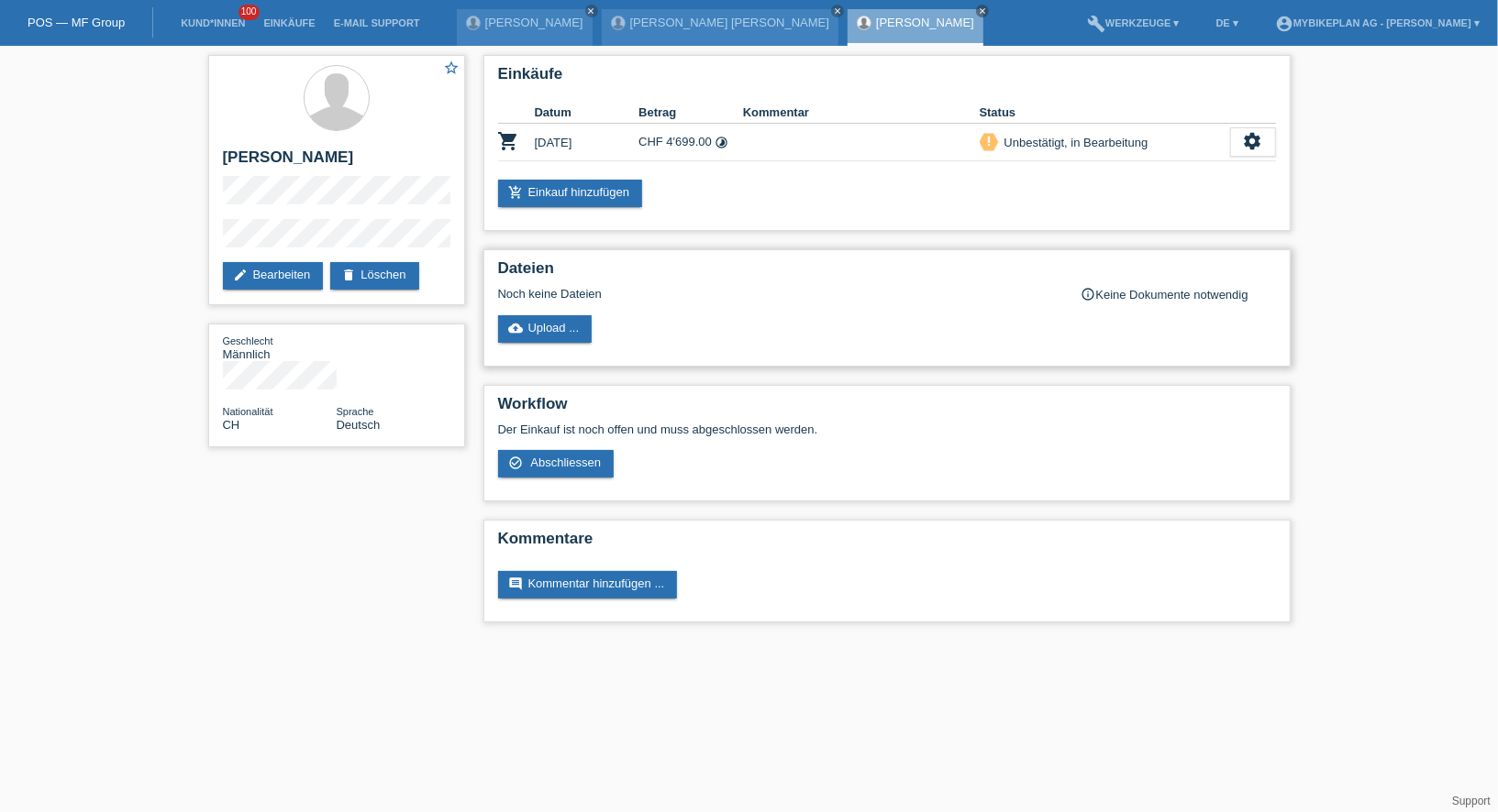
click at [538, 358] on div "Dateien Noch keine Dateien info_outline Keine Dokumente notwendig cloud_upload …" at bounding box center [887, 307] width 808 height 117
click at [542, 331] on link "cloud_upload Upload ..." at bounding box center [545, 329] width 95 height 27
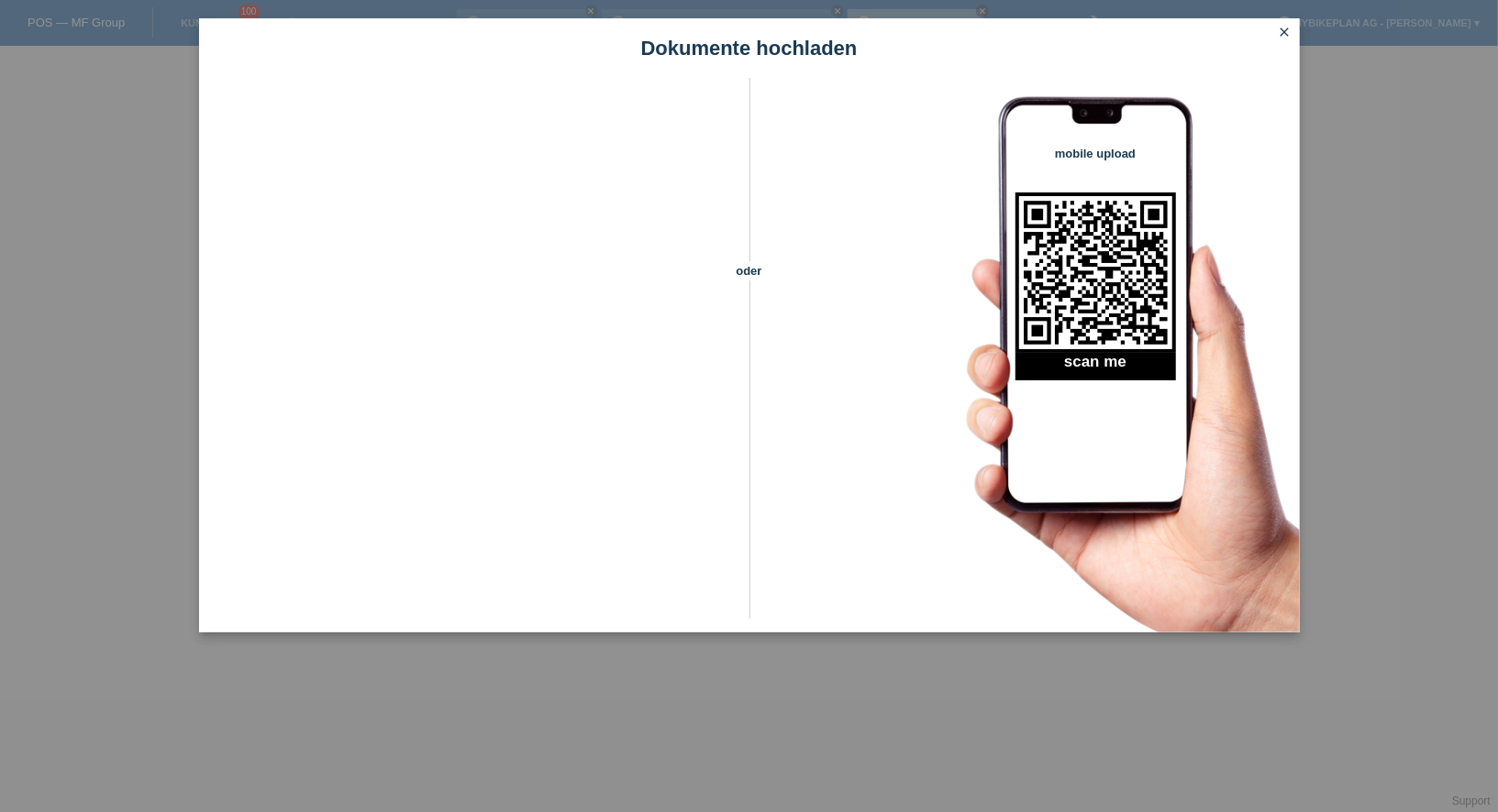
click at [1280, 28] on icon "close" at bounding box center [1284, 32] width 15 height 14
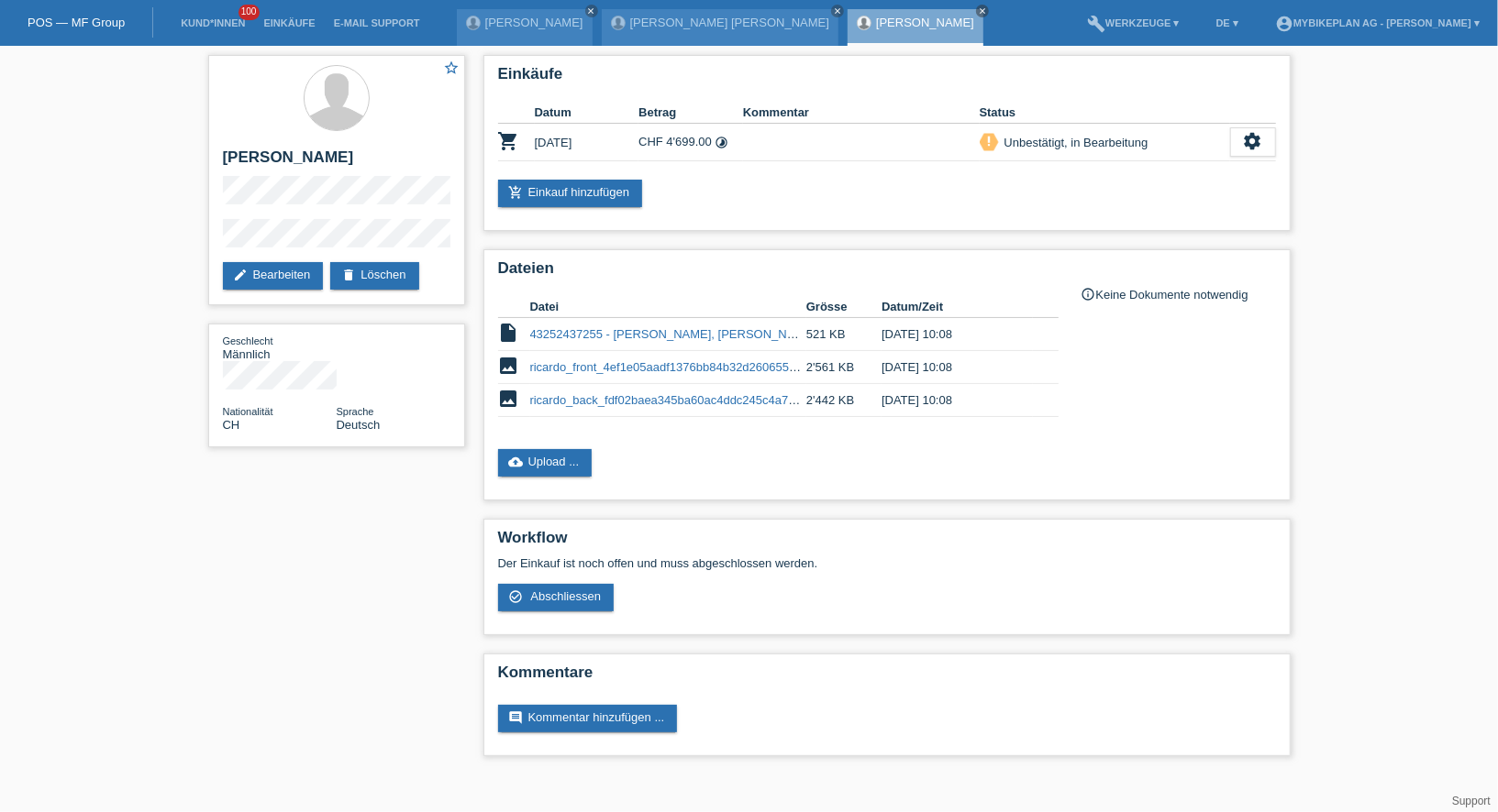
click at [227, 33] on li "Kund*innen 100" at bounding box center [212, 23] width 82 height 46
click at [217, 23] on link "Kund*innen" at bounding box center [212, 22] width 82 height 11
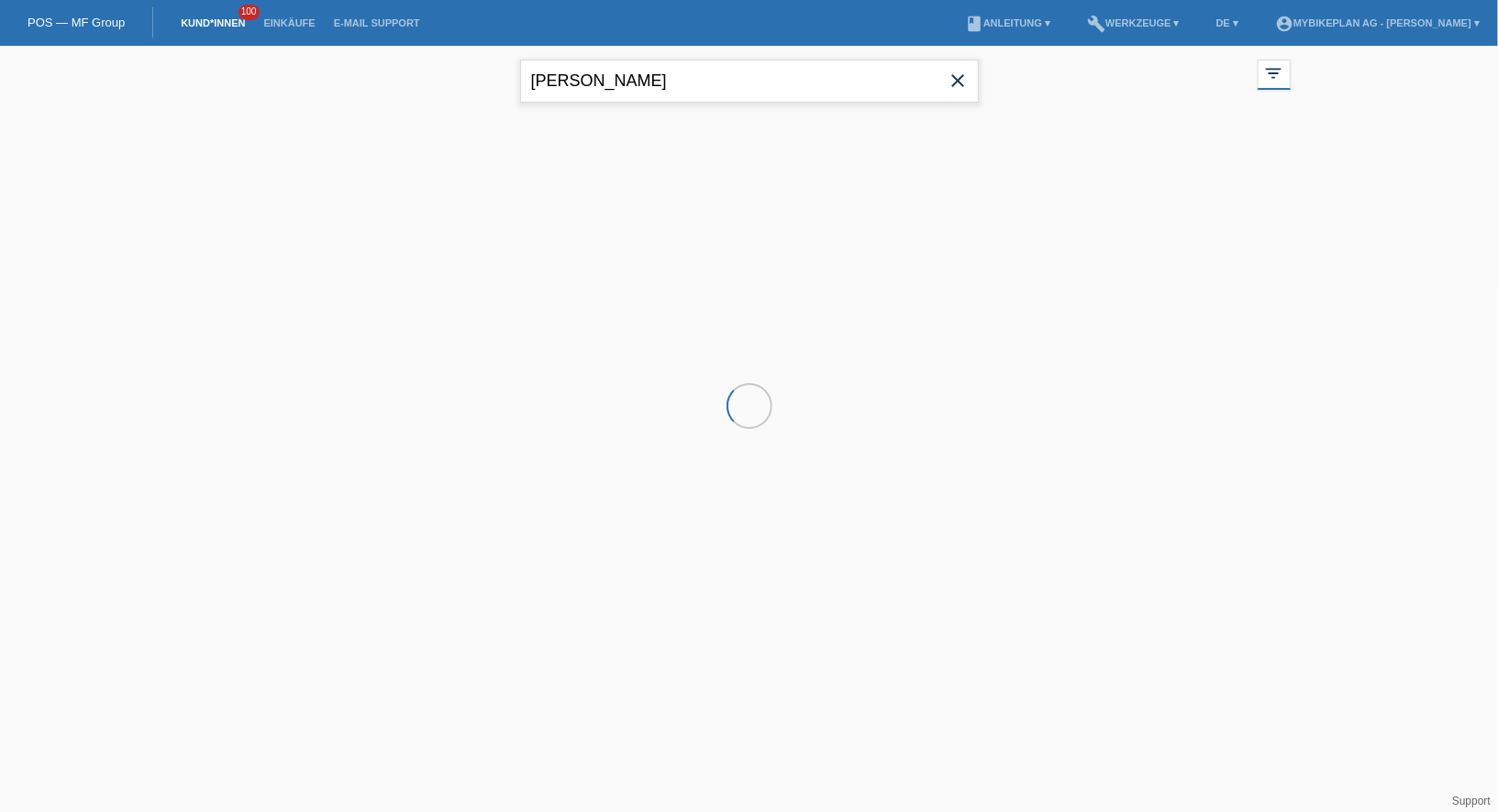
click at [613, 69] on input "ricardo" at bounding box center [749, 81] width 458 height 44
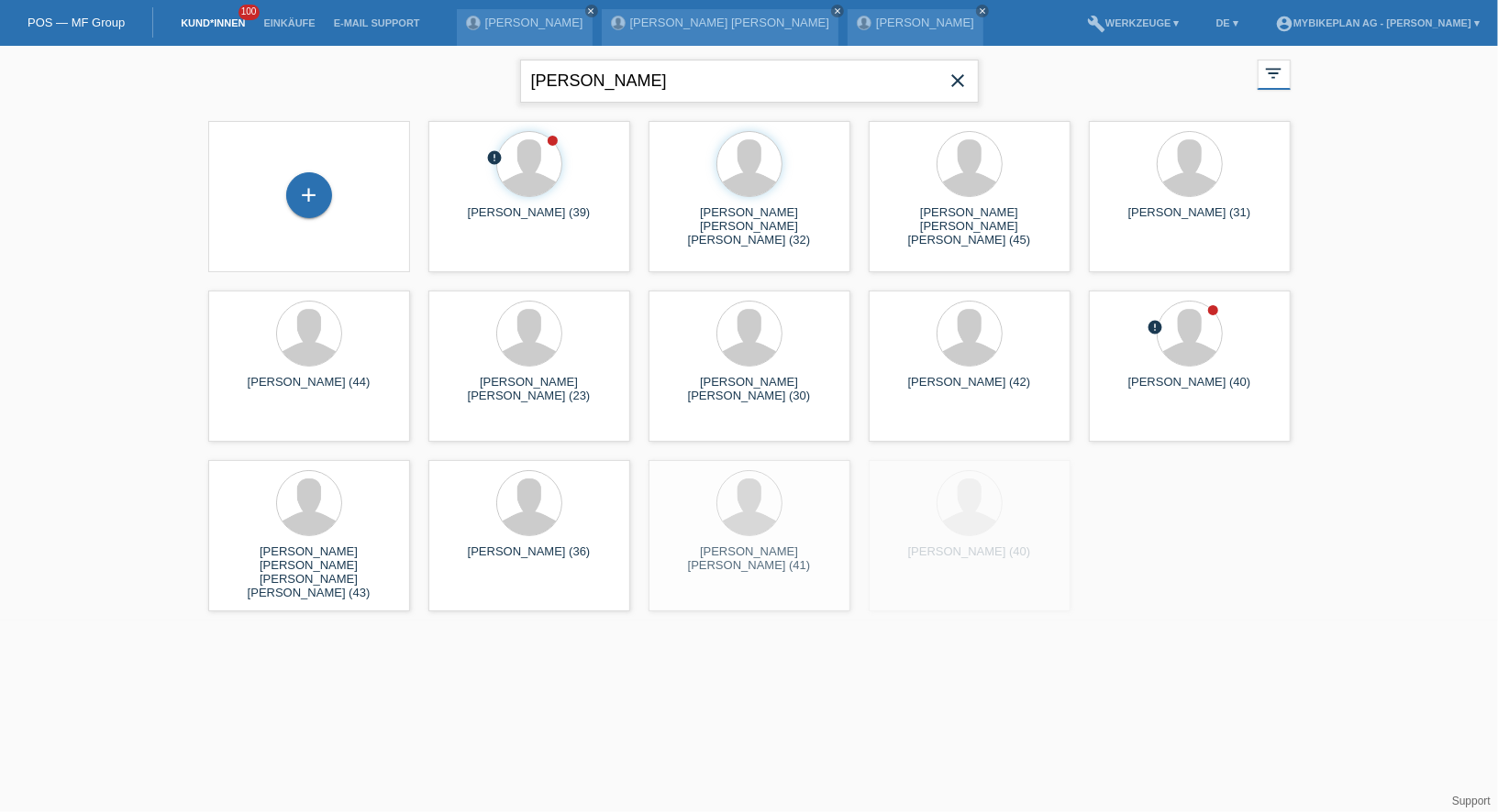
type input "baumgartner"
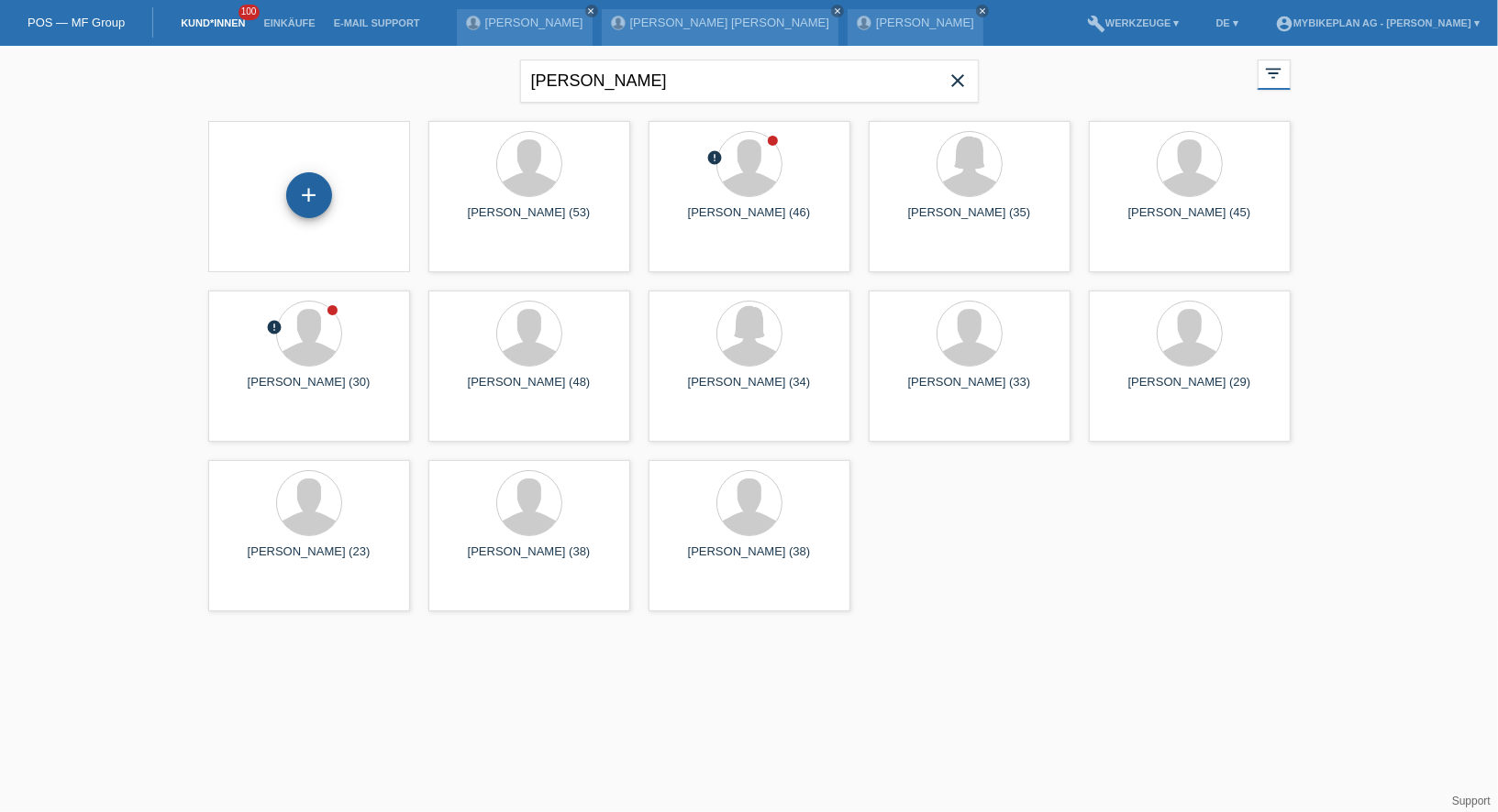
click at [323, 199] on div "+" at bounding box center [308, 194] width 45 height 45
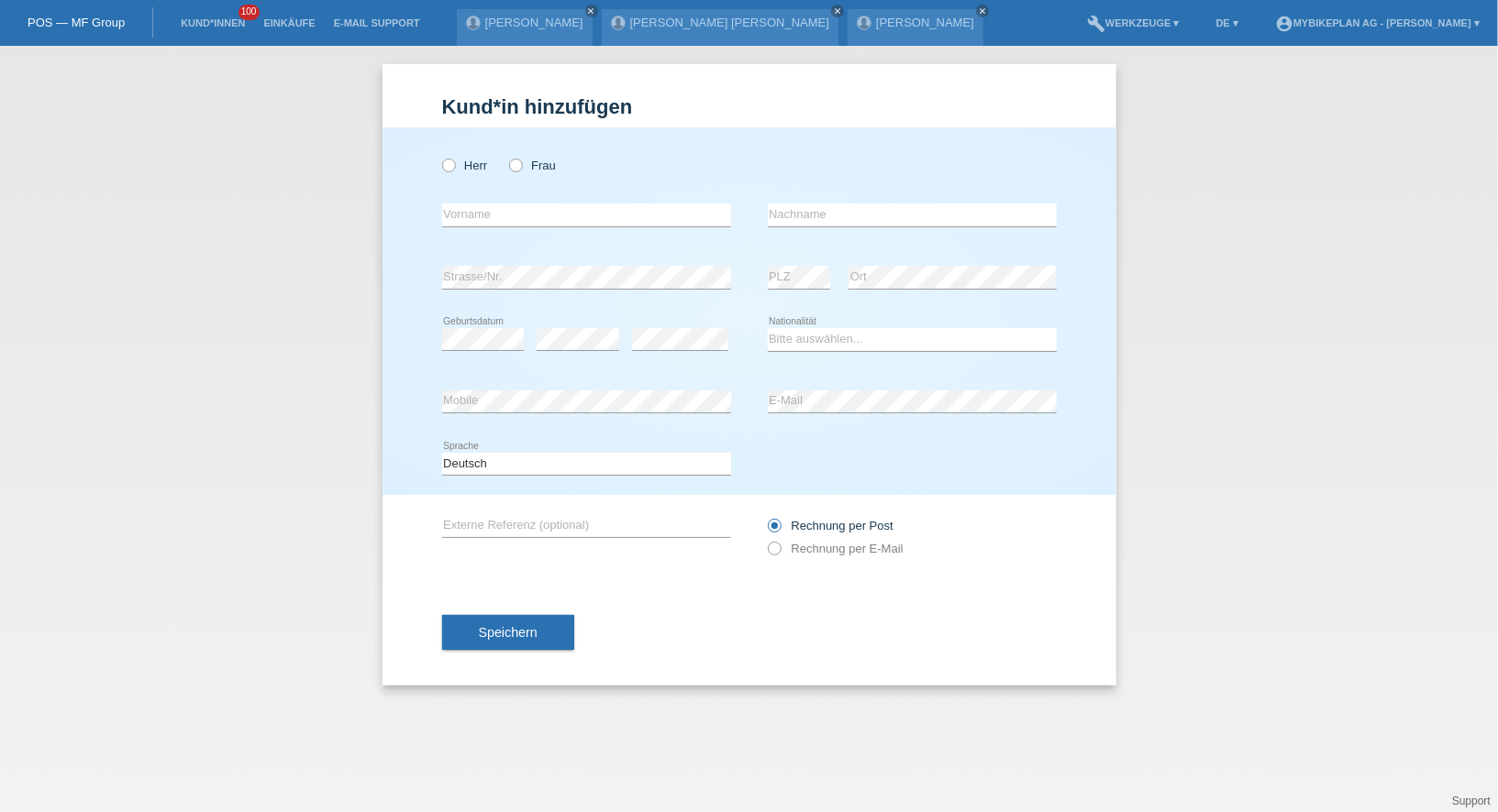
click at [461, 176] on div "Herr Frau" at bounding box center [586, 165] width 289 height 38
click at [461, 171] on label "Herr" at bounding box center [464, 165] width 45 height 14
click at [454, 170] on input "Herr" at bounding box center [448, 164] width 12 height 12
radio input "true"
click at [478, 205] on input "text" at bounding box center [586, 216] width 289 height 23
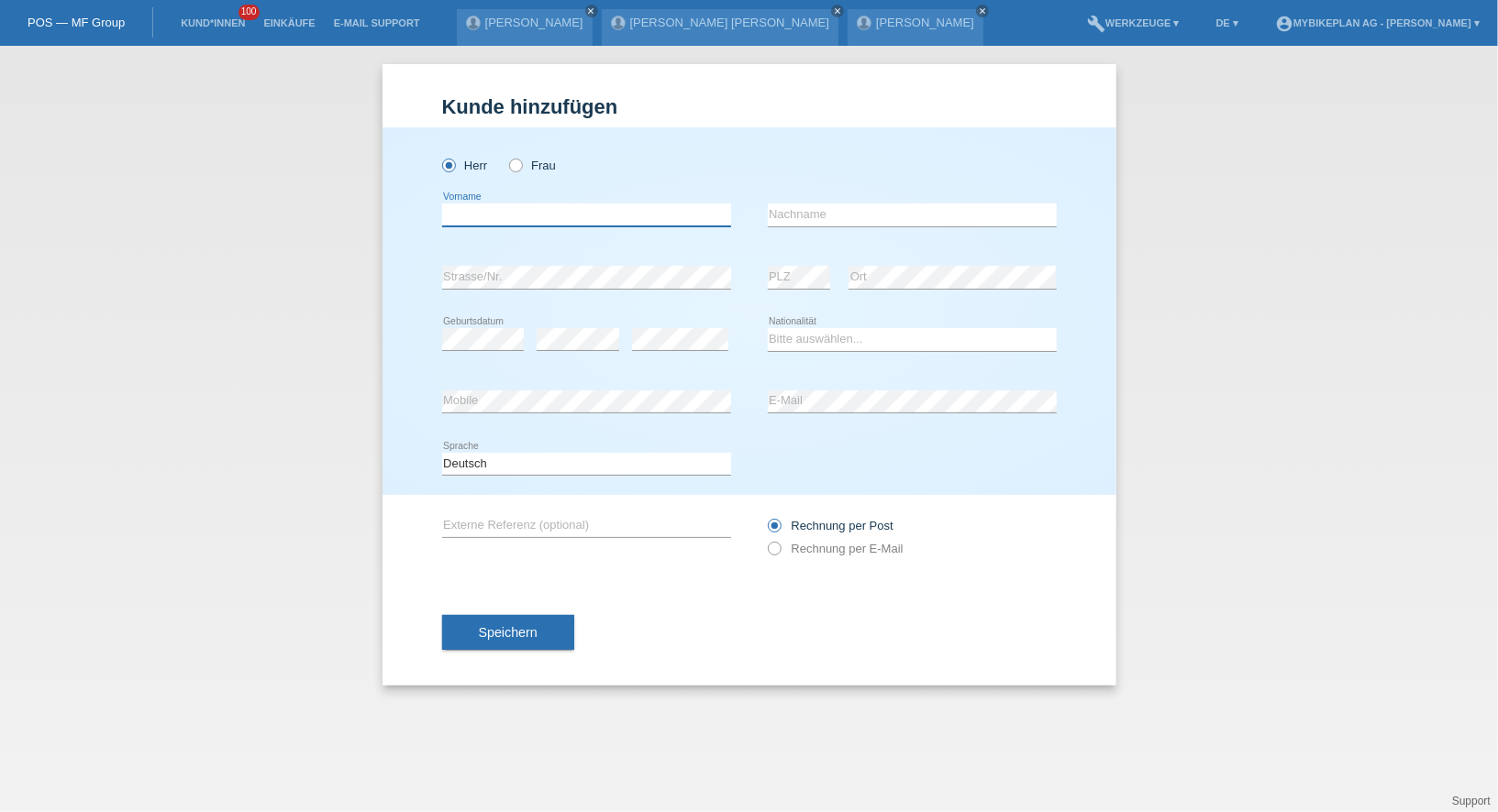
paste input "[PERSON_NAME]"
click at [508, 217] on input "[PERSON_NAME]" at bounding box center [586, 216] width 289 height 23
type input "Stefan"
paste input "Baumgartner"
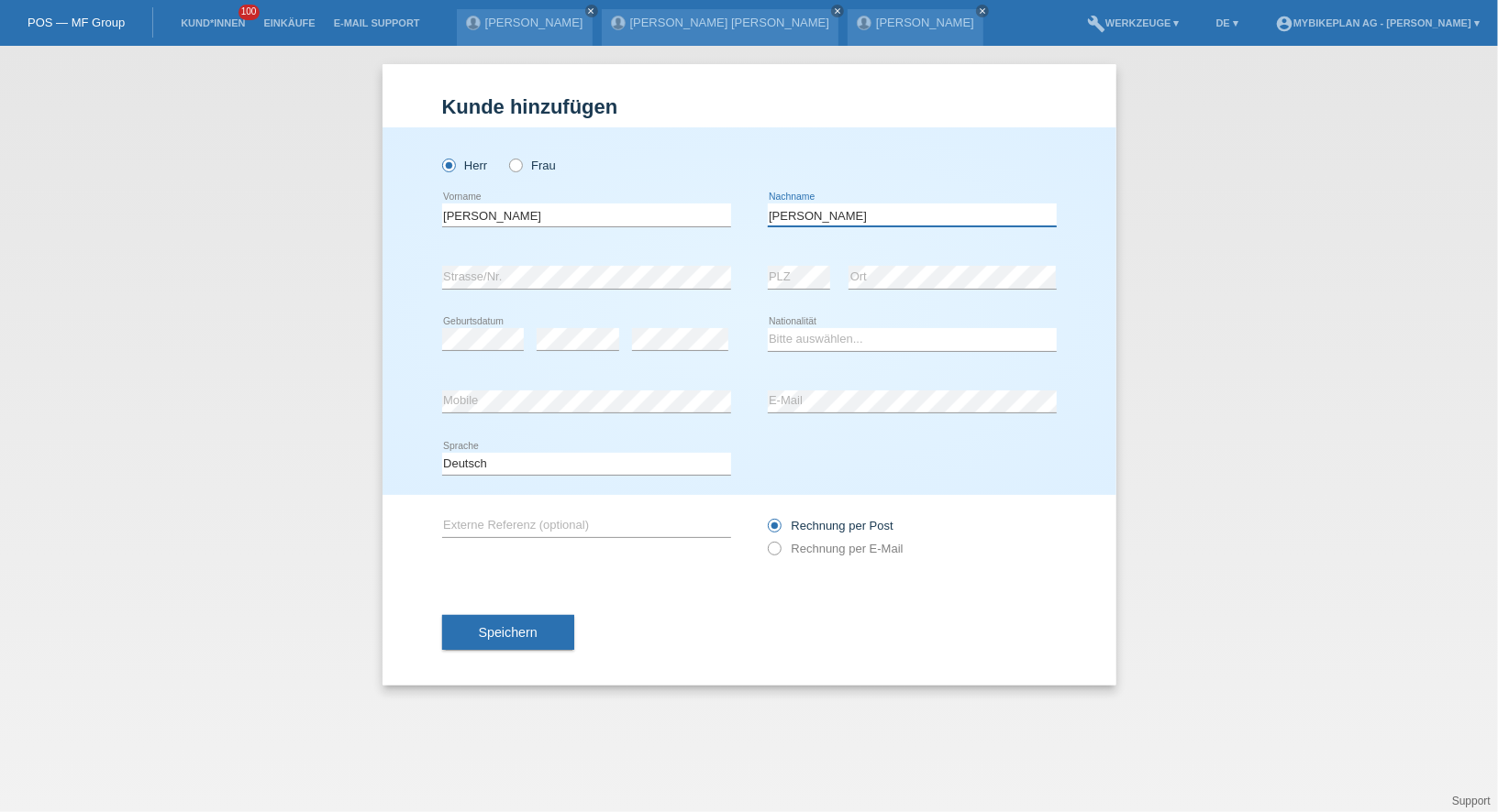
type input "Baumgartner"
select select "CH"
click at [634, 458] on select "Deutsch Français Italiano English" at bounding box center [586, 463] width 289 height 22
click at [796, 540] on div "Rechnung per Post Rechnung per E-Mail" at bounding box center [912, 536] width 289 height 45
click at [799, 551] on label "Rechnung per E-Mail" at bounding box center [836, 548] width 135 height 14
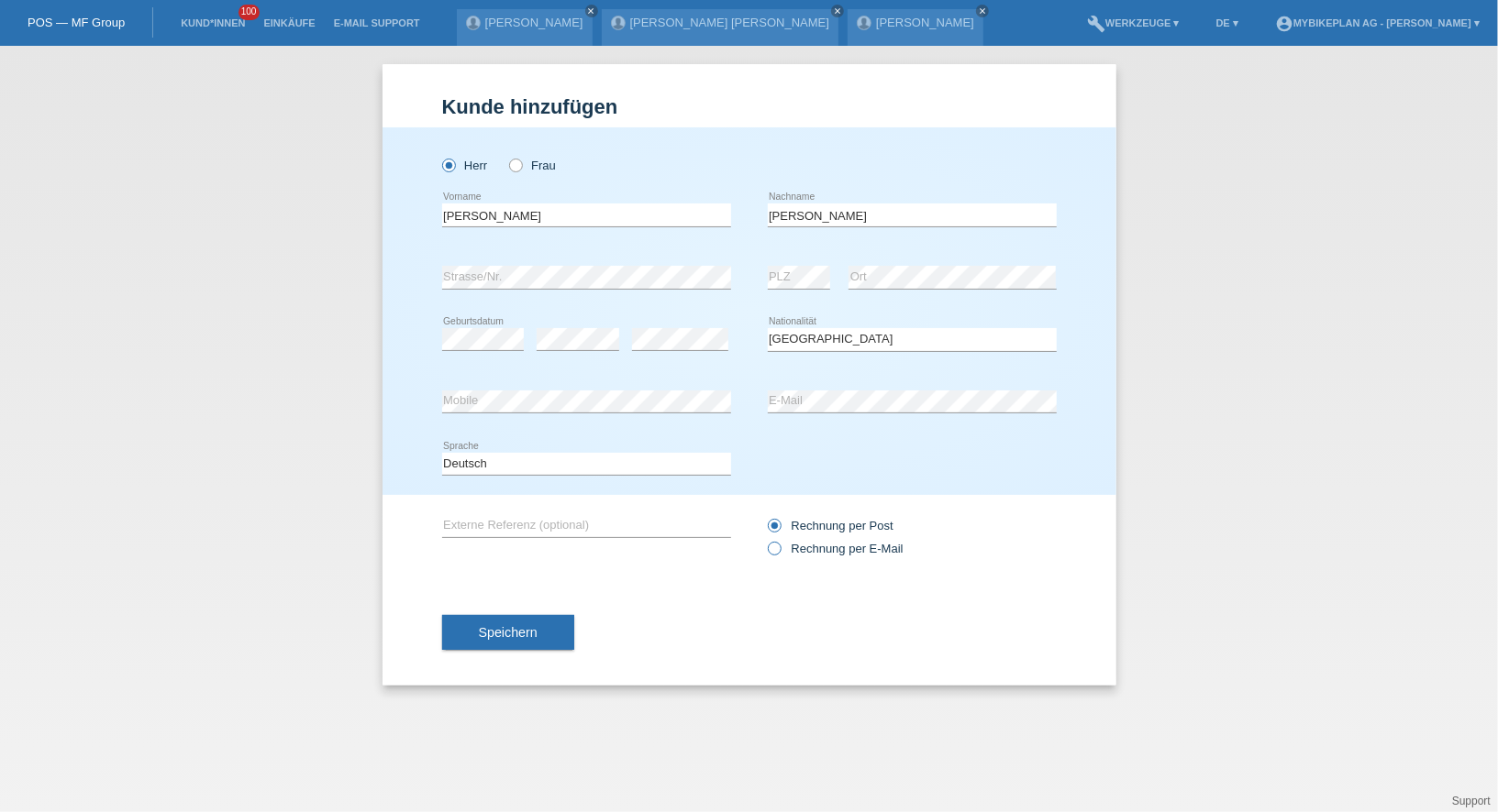
click at [779, 551] on input "Rechnung per E-Mail" at bounding box center [774, 553] width 12 height 23
radio input "true"
click at [492, 634] on span "Speichern" at bounding box center [508, 632] width 59 height 14
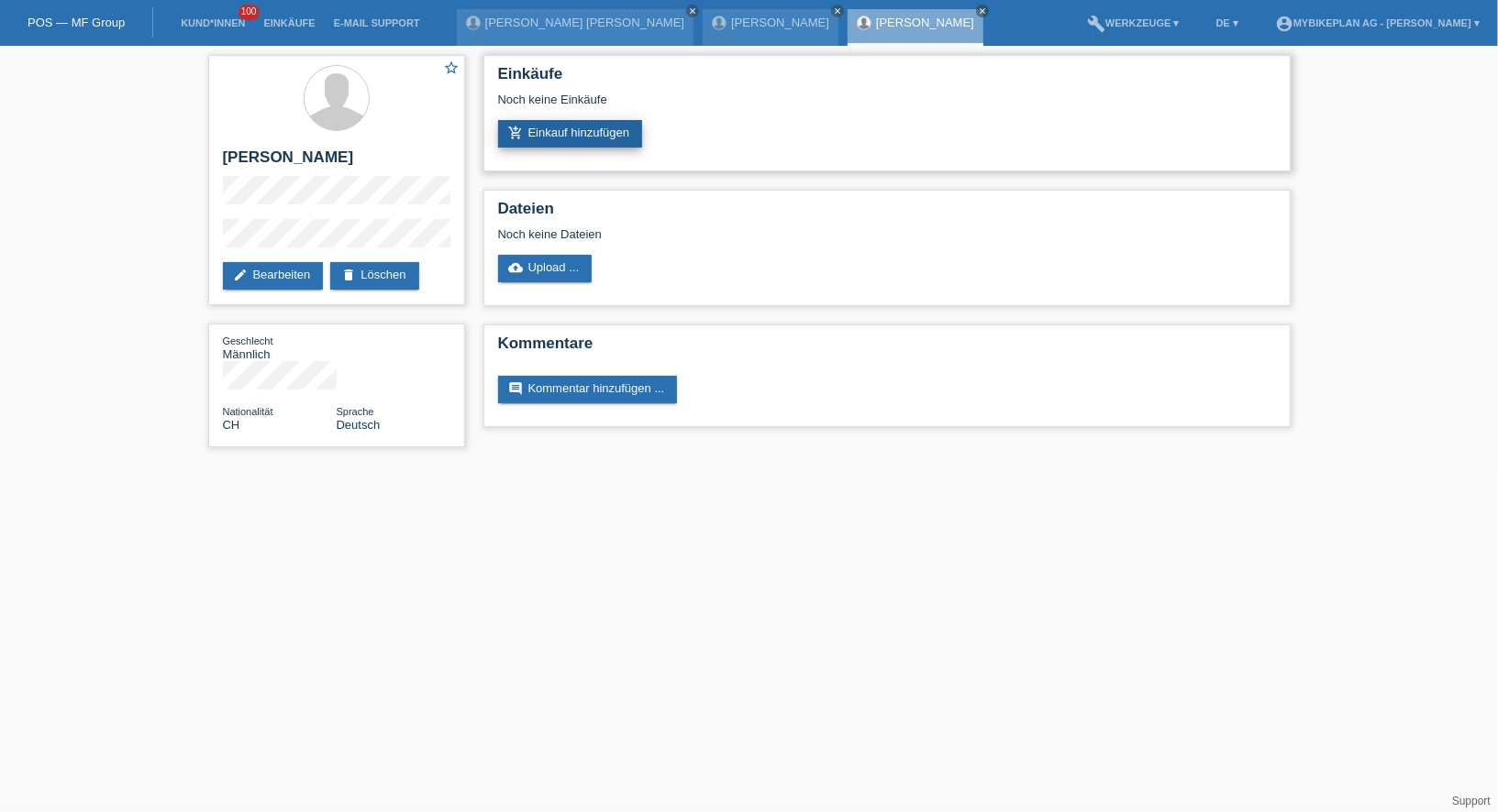
click at [607, 138] on link "add_shopping_cart Einkauf hinzufügen" at bounding box center [571, 133] width 145 height 27
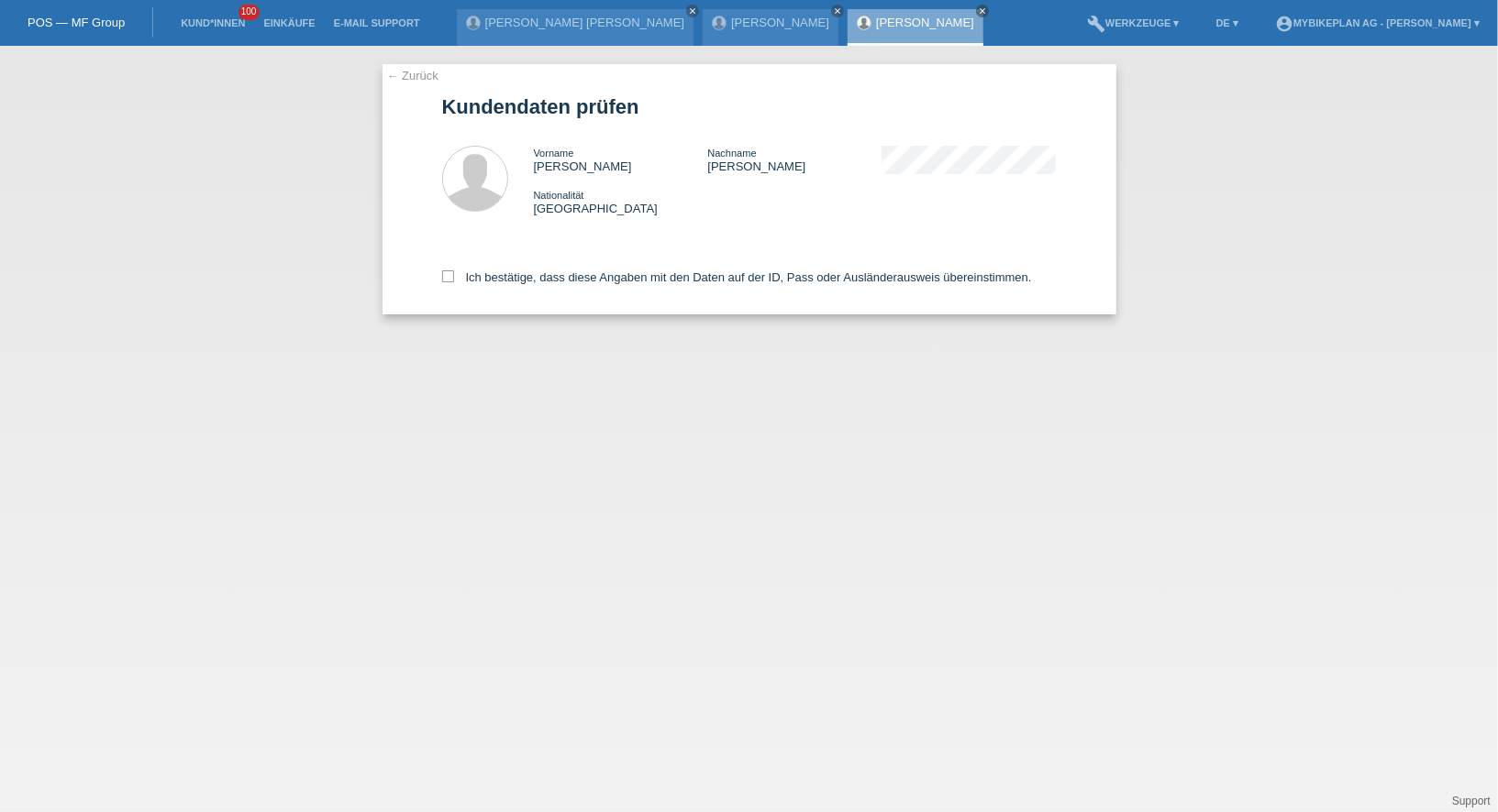
click at [563, 290] on div "Ich bestätige, dass diese Angaben mit den Daten auf der ID, Pass oder Ausländer…" at bounding box center [749, 274] width 614 height 80
click at [564, 283] on label "Ich bestätige, dass diese Angaben mit den Daten auf der ID, Pass oder Ausländer…" at bounding box center [737, 277] width 590 height 14
click at [454, 282] on input "Ich bestätige, dass diese Angaben mit den Daten auf der ID, Pass oder Ausländer…" at bounding box center [448, 276] width 12 height 12
checkbox input "true"
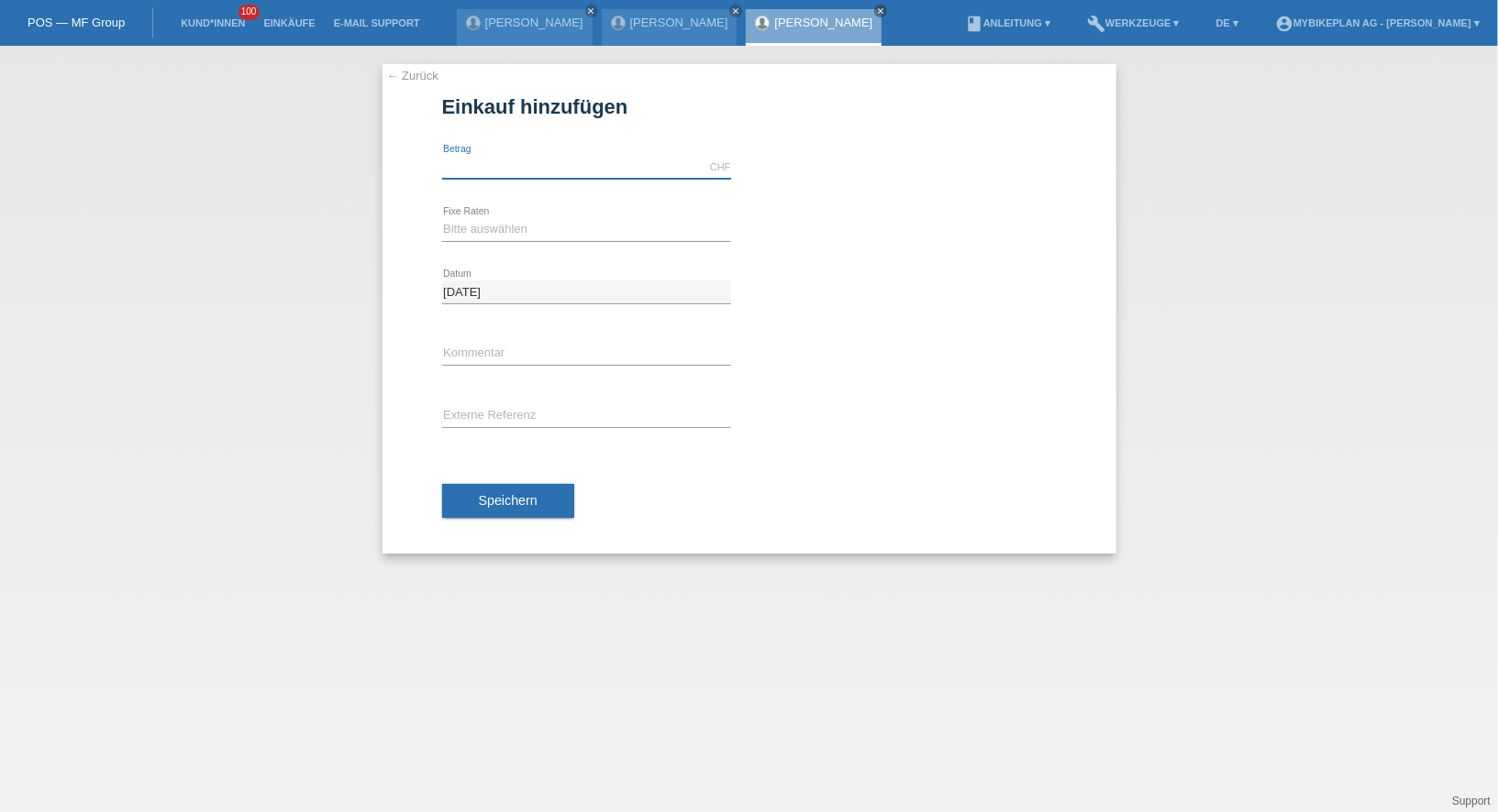
click at [506, 168] on input "text" at bounding box center [586, 167] width 289 height 23
type input "4999.00"
click at [479, 218] on select "Bitte auswählen 6 Raten 12 Raten 18 Raten 24 Raten 36 Raten 48 Raten" at bounding box center [586, 229] width 289 height 22
select select "487"
click at [494, 412] on input "text" at bounding box center [586, 417] width 289 height 23
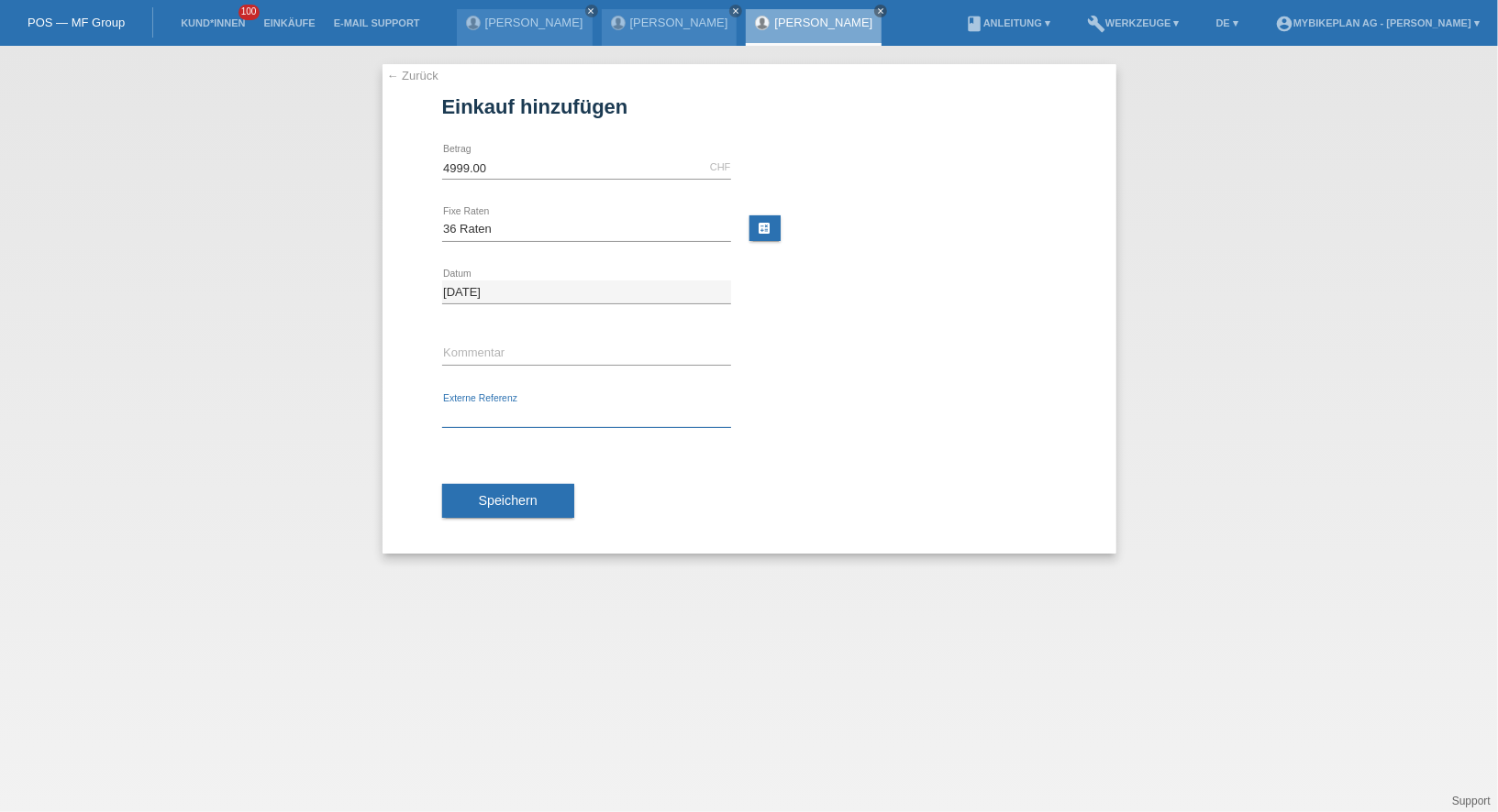
paste input "43294234164"
type input "43294234164"
click at [500, 496] on span "Speichern" at bounding box center [508, 500] width 59 height 14
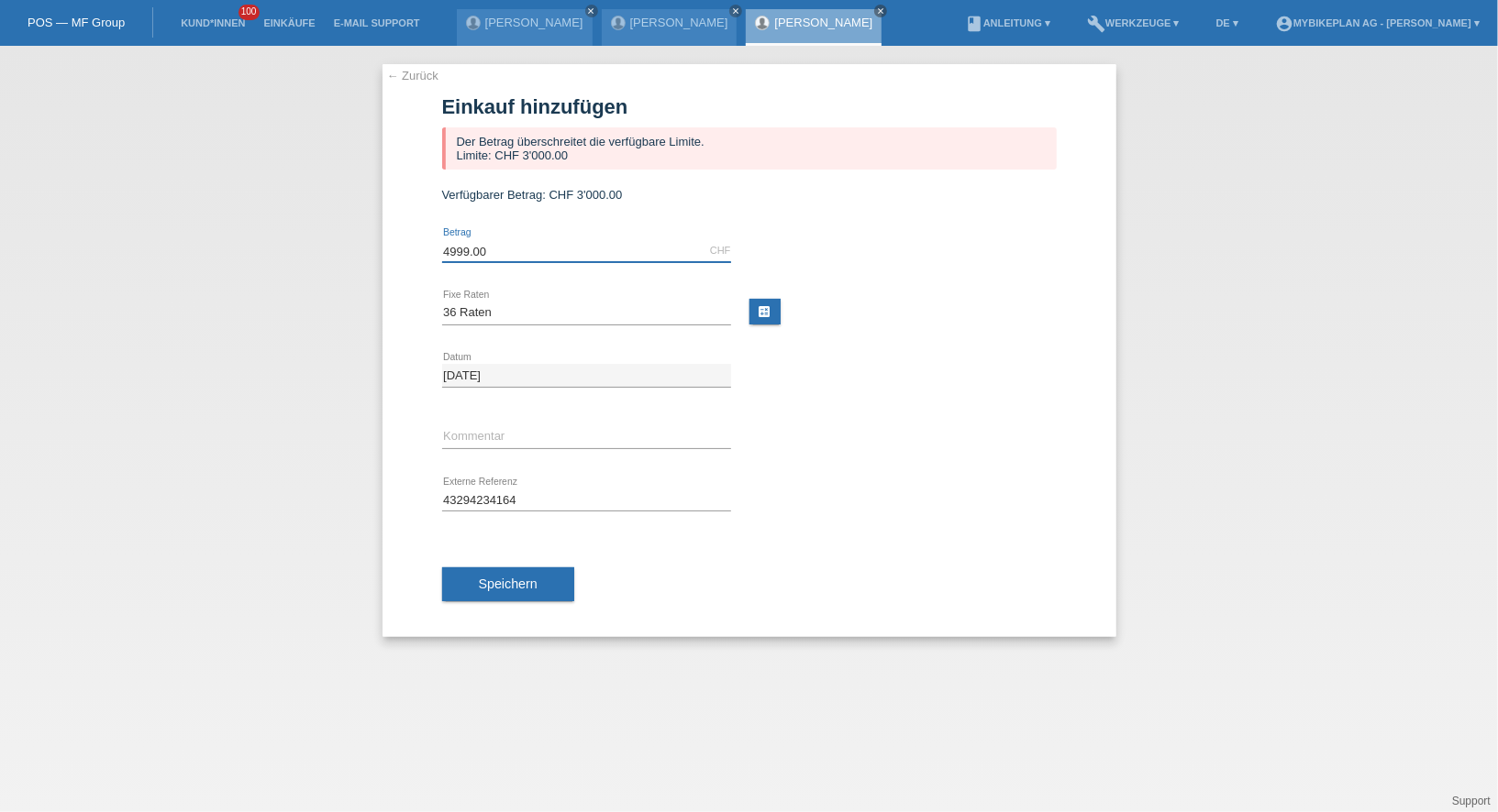
click at [517, 256] on input "4999.00" at bounding box center [586, 251] width 289 height 23
type input "3000.00"
click at [419, 574] on div "← Zurück Einkauf hinzufügen Der Betrag überschreitet die verfügbare Limite. Lim…" at bounding box center [749, 350] width 734 height 573
click at [489, 577] on span "Speichern" at bounding box center [508, 584] width 59 height 14
